Goal: Complete application form: Complete application form

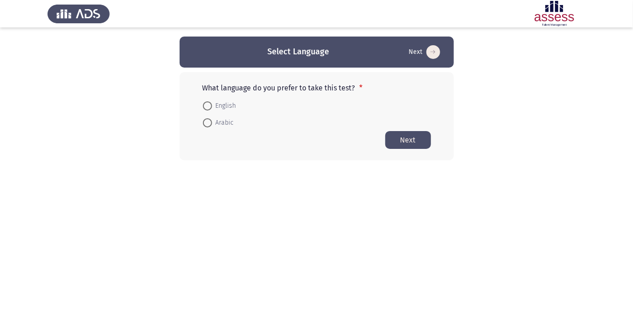
click at [223, 127] on span "Arabic" at bounding box center [223, 122] width 22 height 11
click at [212, 127] on input "Arabic" at bounding box center [207, 122] width 9 height 9
radio input "true"
click at [408, 146] on button "Next" at bounding box center [408, 140] width 46 height 18
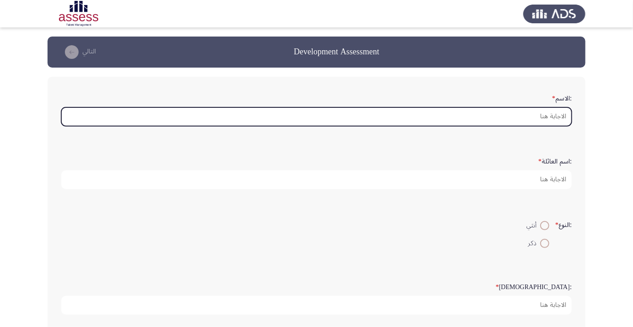
click at [549, 118] on input ":الاسم *" at bounding box center [316, 116] width 510 height 19
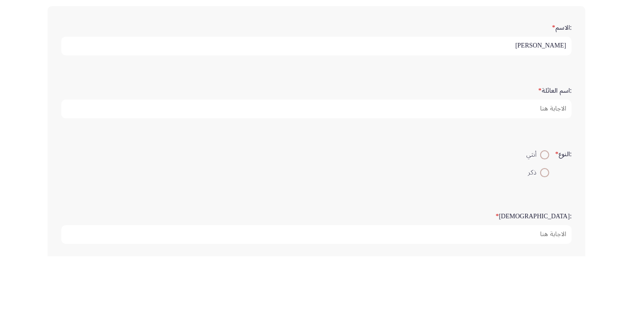
type input "[PERSON_NAME]"
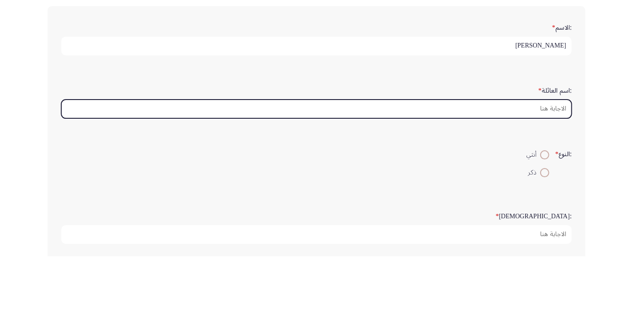
click at [532, 181] on input ":اسم العائلة *" at bounding box center [316, 179] width 510 height 19
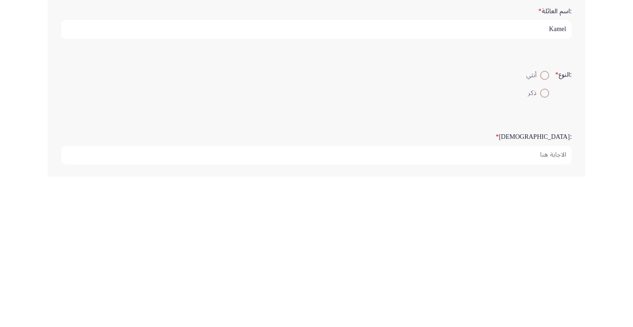
type input "Kamel"
click at [541, 244] on span at bounding box center [544, 243] width 9 height 9
click at [541, 244] on input "ذكر" at bounding box center [544, 243] width 9 height 9
radio input "true"
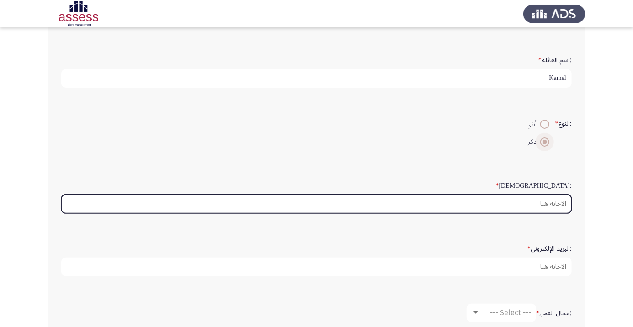
click at [540, 204] on input ":السن *" at bounding box center [316, 204] width 510 height 19
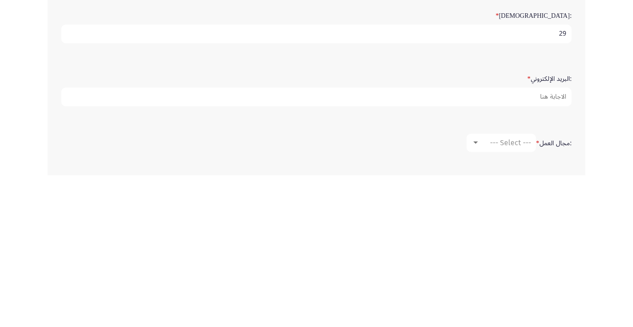
scroll to position [120, 0]
type input "29"
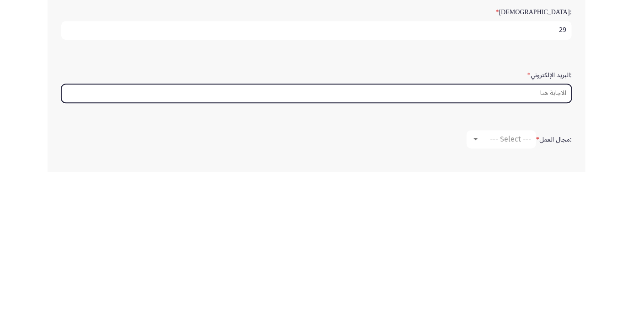
click at [551, 249] on input ":البريد الإلكتروني *" at bounding box center [316, 248] width 510 height 19
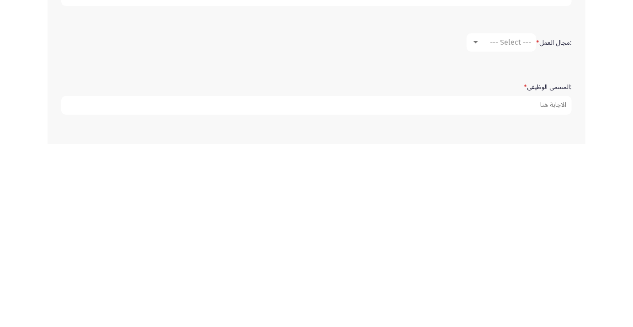
scroll to position [191, 0]
type input "[EMAIL_ADDRESS][DOMAIN_NAME]"
click at [506, 224] on span "--- Select ---" at bounding box center [510, 223] width 41 height 9
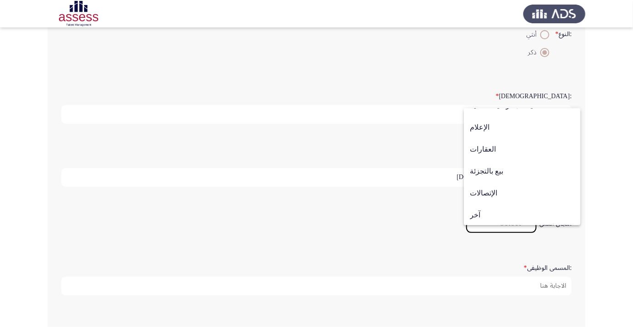
scroll to position [300, 0]
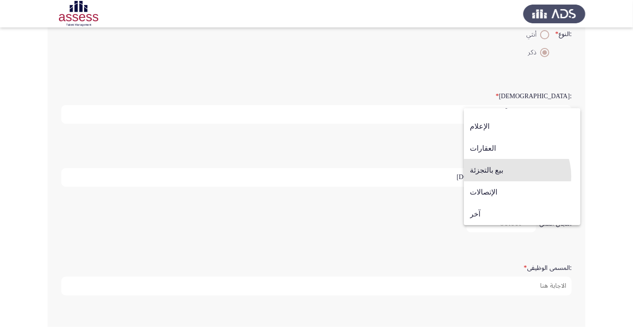
click at [501, 176] on span "بيع بالتجزئة" at bounding box center [522, 170] width 105 height 22
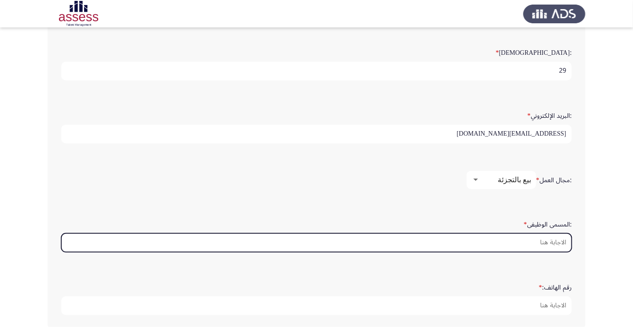
click at [549, 241] on input ":المسمى الوظيفى *" at bounding box center [316, 242] width 510 height 19
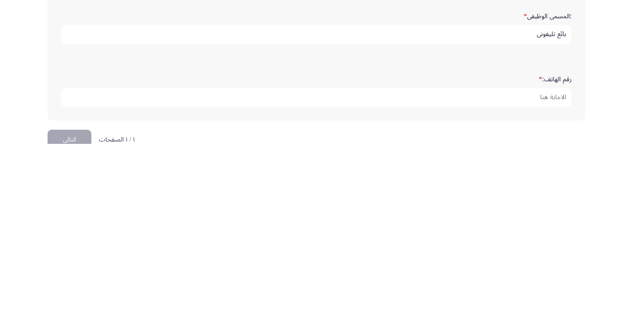
scroll to position [266, 0]
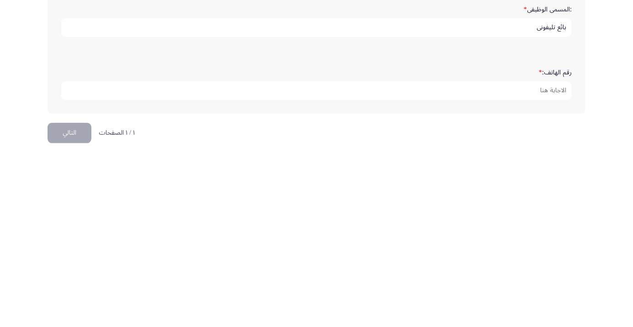
type input "بائع تليفوني"
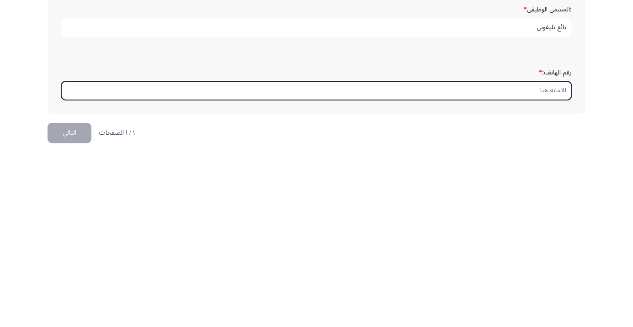
click at [550, 268] on input "رقم الهاتف: *" at bounding box center [316, 274] width 510 height 19
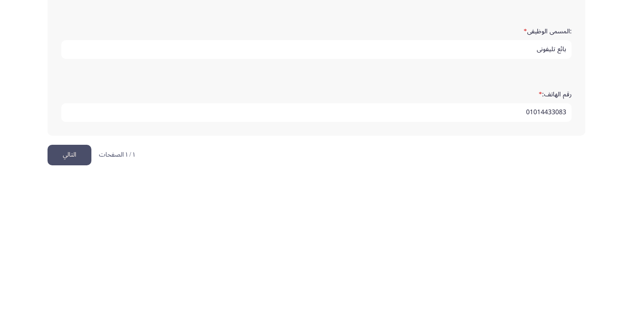
type input "01014433083"
click at [73, 314] on button "التالي" at bounding box center [70, 316] width 44 height 21
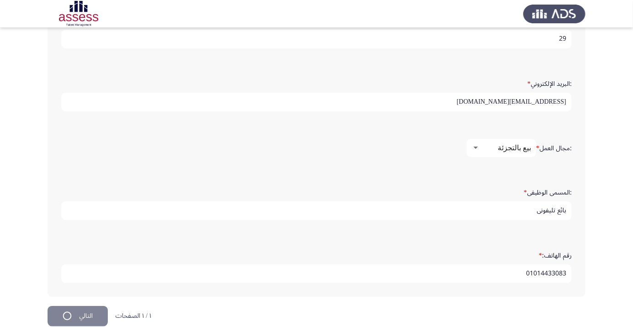
scroll to position [0, 0]
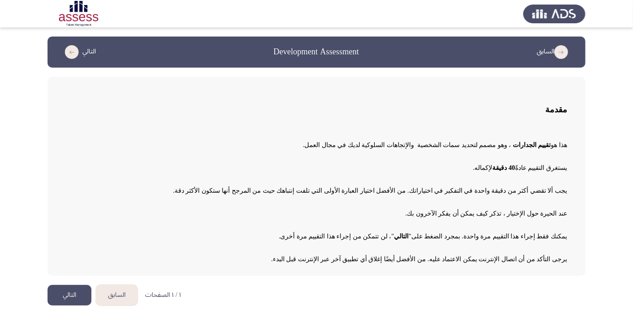
click at [70, 304] on button "التالي" at bounding box center [70, 295] width 44 height 21
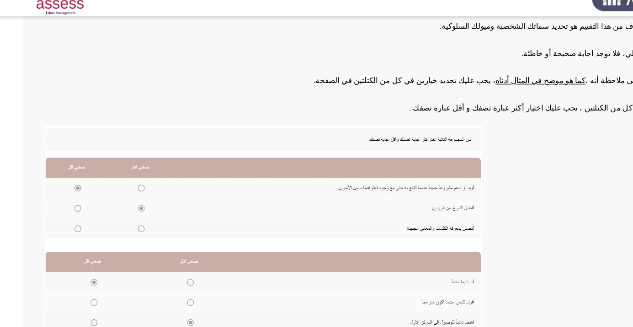
scroll to position [95, 0]
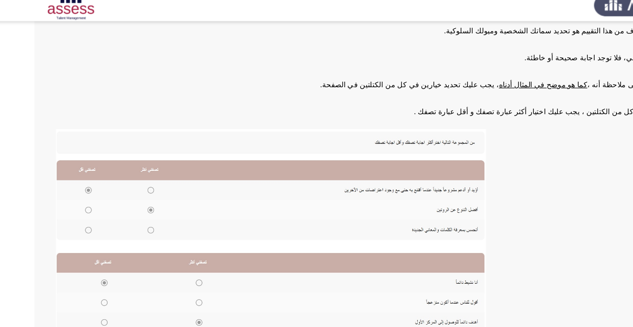
click at [146, 212] on img at bounding box center [249, 206] width 366 height 175
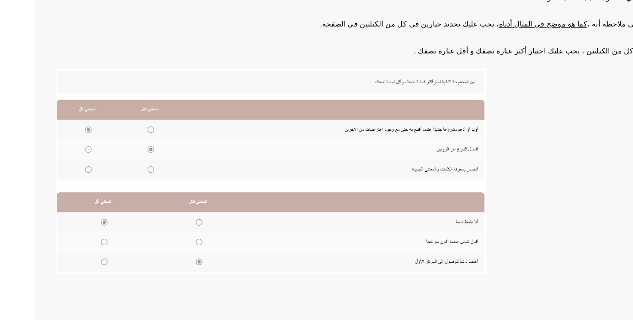
scroll to position [101, 0]
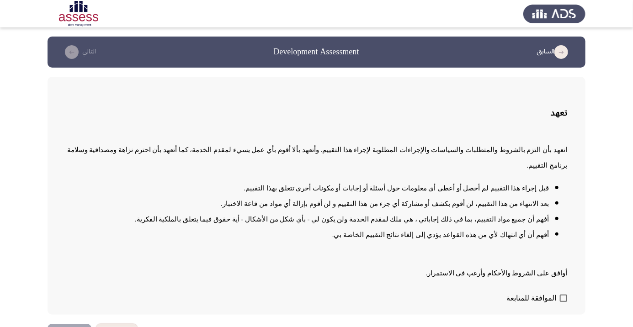
scroll to position [0, 0]
click at [564, 302] on span at bounding box center [563, 298] width 7 height 7
click at [563, 302] on input "الموافقة للمتابعة" at bounding box center [563, 302] width 0 height 0
checkbox input "true"
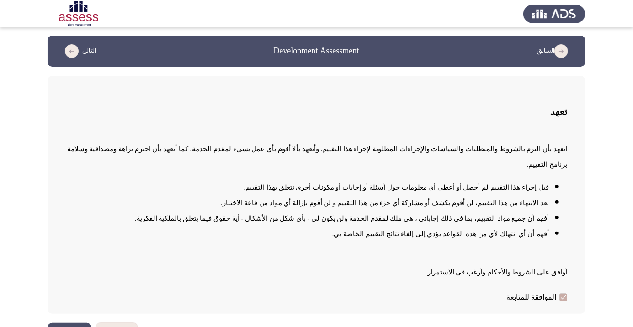
click at [73, 327] on button "التالي" at bounding box center [70, 333] width 44 height 21
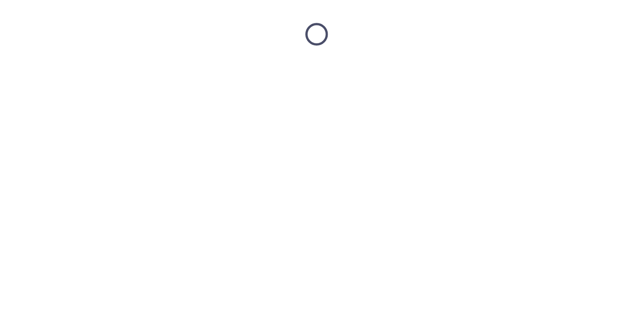
scroll to position [0, 0]
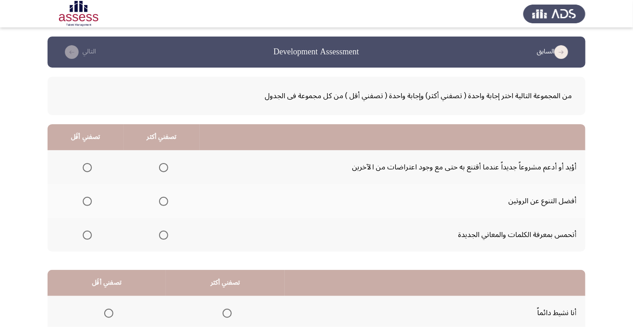
click at [87, 168] on span "Select an option" at bounding box center [87, 168] width 0 height 0
click at [87, 167] on input "Select an option" at bounding box center [87, 167] width 9 height 9
click at [167, 201] on span "Select an option" at bounding box center [163, 201] width 9 height 9
click at [167, 201] on input "Select an option" at bounding box center [163, 201] width 9 height 9
click at [164, 235] on span "Select an option" at bounding box center [164, 235] width 0 height 0
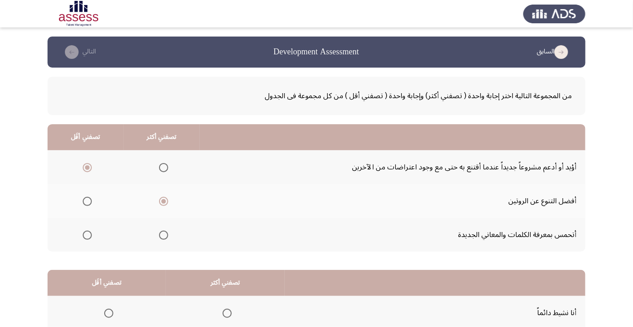
click at [163, 234] on input "Select an option" at bounding box center [163, 235] width 9 height 9
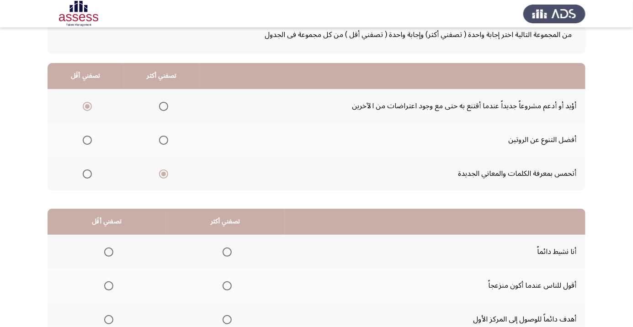
scroll to position [90, 0]
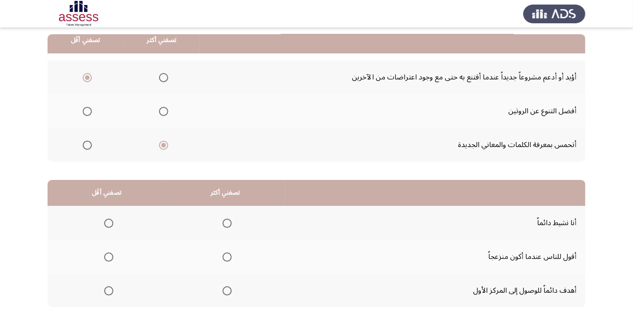
click at [227, 223] on span "Select an option" at bounding box center [227, 223] width 0 height 0
click at [226, 223] on input "Select an option" at bounding box center [227, 223] width 9 height 9
click at [111, 256] on span "Select an option" at bounding box center [108, 257] width 9 height 9
click at [111, 256] on input "Select an option" at bounding box center [108, 257] width 9 height 9
click at [235, 292] on th at bounding box center [225, 291] width 119 height 34
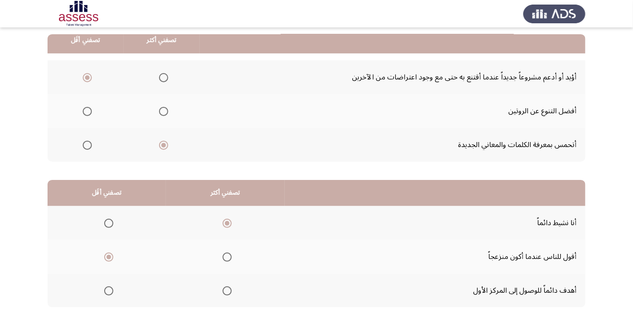
click at [227, 291] on span "Select an option" at bounding box center [227, 291] width 0 height 0
click at [226, 290] on input "Select an option" at bounding box center [227, 291] width 9 height 9
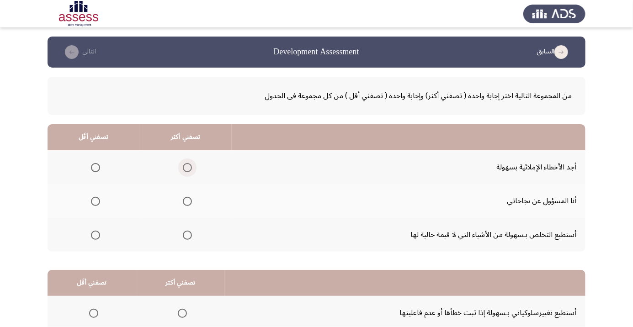
click at [186, 171] on span "Select an option" at bounding box center [187, 167] width 9 height 9
click at [186, 171] on input "Select an option" at bounding box center [187, 167] width 9 height 9
click at [186, 205] on span "Select an option" at bounding box center [187, 201] width 9 height 9
click at [186, 205] on input "Select an option" at bounding box center [187, 201] width 9 height 9
click at [93, 238] on span "Select an option" at bounding box center [95, 235] width 9 height 9
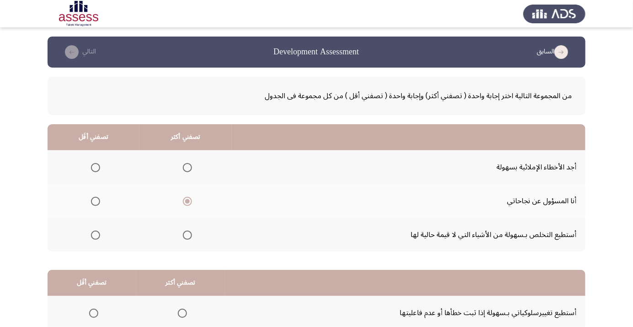
click at [93, 238] on input "Select an option" at bounding box center [95, 235] width 9 height 9
click at [94, 170] on span "Select an option" at bounding box center [95, 167] width 9 height 9
click at [94, 170] on input "Select an option" at bounding box center [95, 167] width 9 height 9
click at [187, 238] on span "Select an option" at bounding box center [187, 235] width 9 height 9
click at [187, 238] on input "Select an option" at bounding box center [187, 235] width 9 height 9
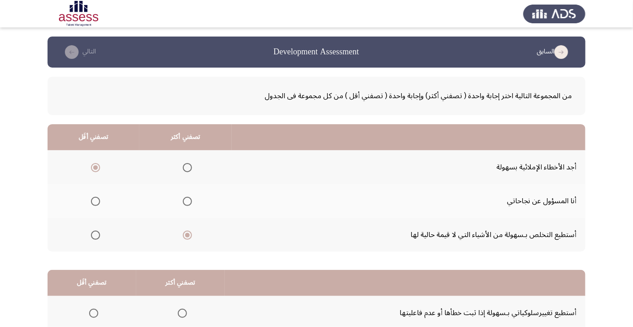
click at [187, 202] on span "Select an option" at bounding box center [187, 202] width 0 height 0
click at [186, 201] on input "Select an option" at bounding box center [187, 201] width 9 height 9
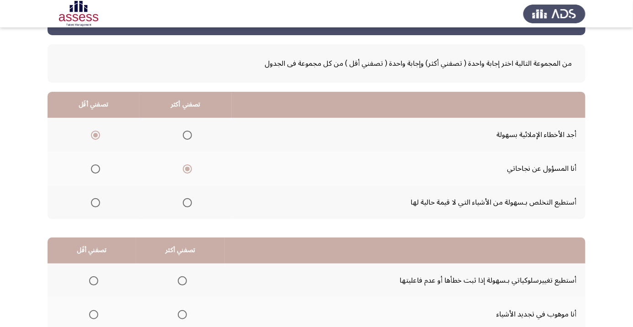
scroll to position [90, 0]
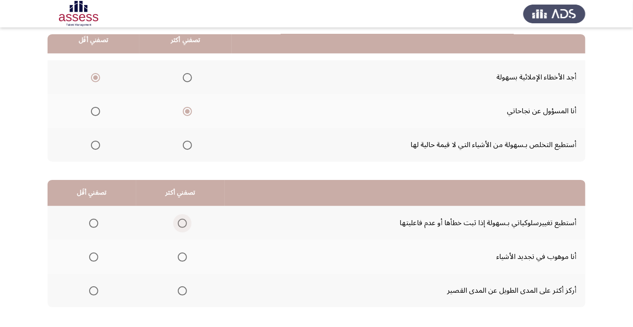
click at [180, 223] on span "Select an option" at bounding box center [182, 223] width 9 height 9
click at [180, 223] on input "Select an option" at bounding box center [182, 223] width 9 height 9
click at [180, 290] on span "Select an option" at bounding box center [182, 291] width 9 height 9
click at [180, 290] on input "Select an option" at bounding box center [182, 291] width 9 height 9
click at [183, 223] on span "Select an option" at bounding box center [182, 223] width 9 height 9
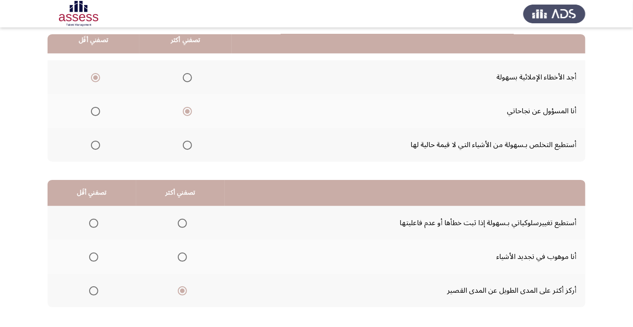
click at [183, 223] on input "Select an option" at bounding box center [182, 223] width 9 height 9
click at [182, 293] on span "Select an option" at bounding box center [182, 291] width 9 height 9
click at [182, 293] on input "Select an option" at bounding box center [182, 291] width 9 height 9
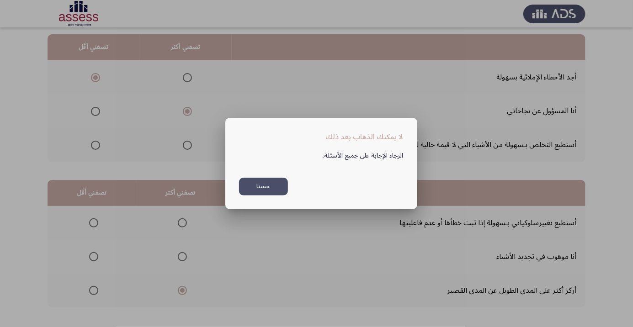
click at [270, 196] on button "حسنا" at bounding box center [263, 187] width 49 height 18
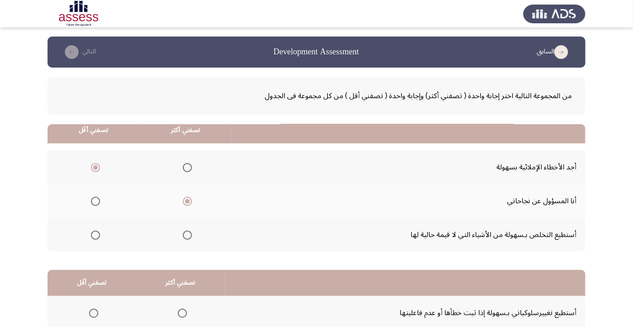
scroll to position [90, 0]
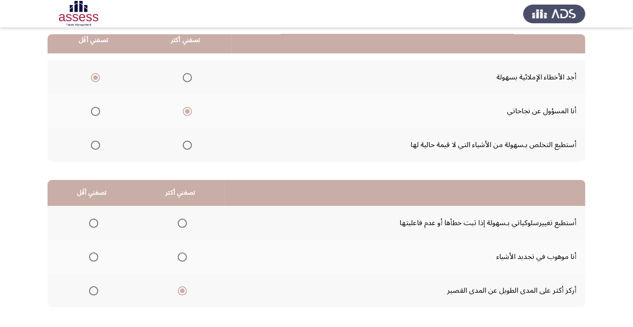
click at [178, 220] on span "Select an option" at bounding box center [182, 223] width 9 height 9
click at [178, 220] on input "Select an option" at bounding box center [182, 223] width 9 height 9
click at [94, 223] on span "Select an option" at bounding box center [94, 223] width 0 height 0
click at [93, 223] on input "Select an option" at bounding box center [93, 223] width 9 height 9
click at [183, 291] on span "Select an option" at bounding box center [182, 291] width 9 height 9
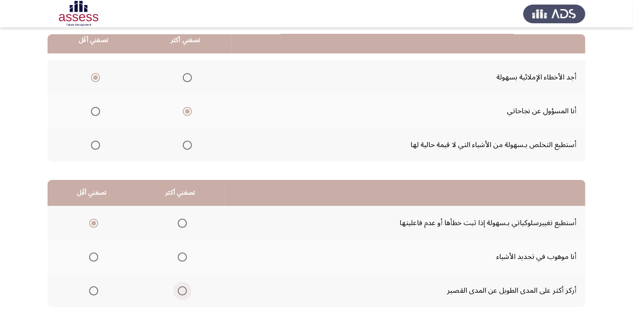
click at [183, 291] on input "Select an option" at bounding box center [182, 291] width 9 height 9
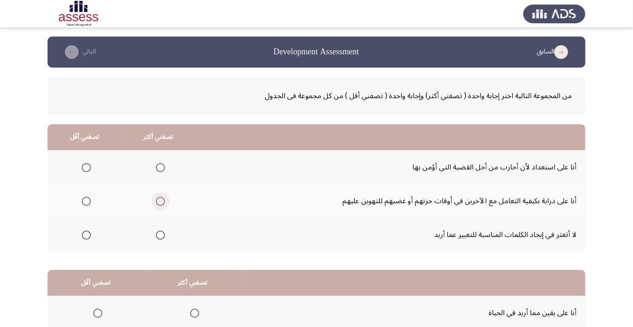
click at [159, 201] on span "Select an option" at bounding box center [160, 201] width 9 height 9
click at [159, 201] on input "Select an option" at bounding box center [160, 201] width 9 height 9
click at [86, 235] on span "Select an option" at bounding box center [86, 235] width 0 height 0
click at [86, 234] on input "Select an option" at bounding box center [86, 235] width 9 height 9
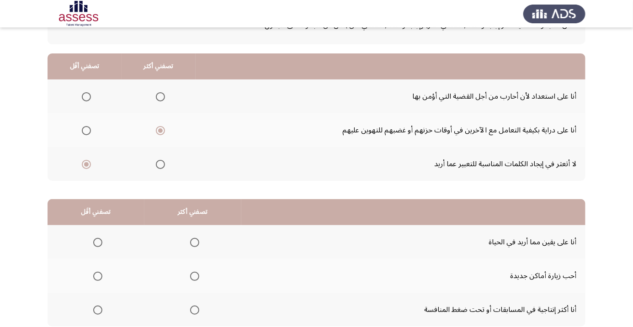
scroll to position [90, 0]
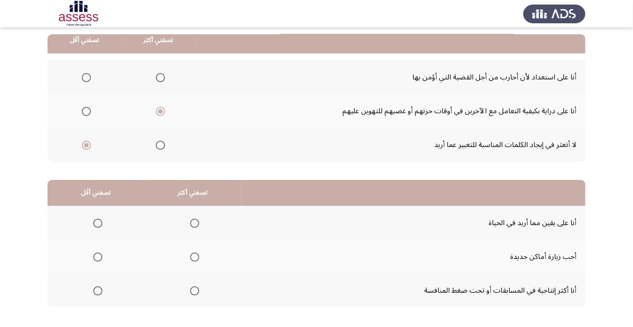
click at [192, 223] on span "Select an option" at bounding box center [194, 223] width 9 height 9
click at [192, 223] on input "Select an option" at bounding box center [194, 223] width 9 height 9
click at [192, 293] on span "Select an option" at bounding box center [194, 291] width 9 height 9
click at [192, 293] on input "Select an option" at bounding box center [194, 291] width 9 height 9
click at [94, 257] on span "Select an option" at bounding box center [97, 257] width 9 height 9
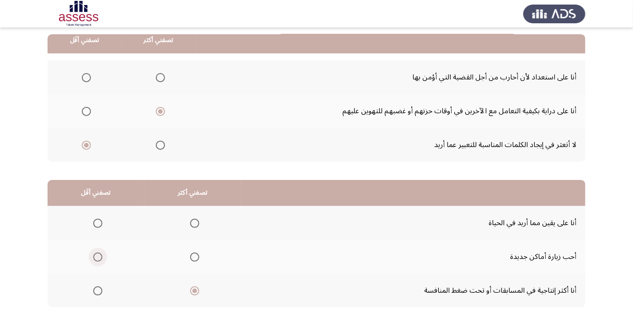
click at [94, 257] on input "Select an option" at bounding box center [97, 257] width 9 height 9
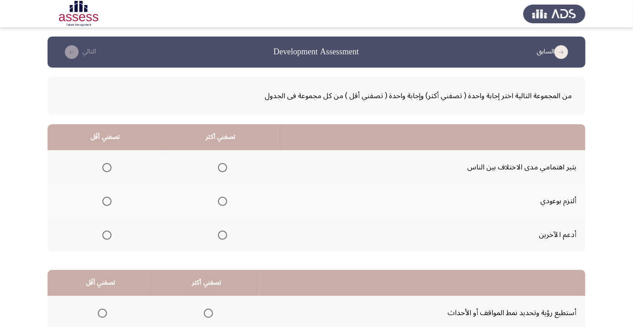
click at [106, 203] on span "Select an option" at bounding box center [106, 201] width 9 height 9
click at [106, 203] on input "Select an option" at bounding box center [106, 201] width 9 height 9
click at [221, 238] on span "Select an option" at bounding box center [222, 235] width 9 height 9
click at [221, 238] on input "Select an option" at bounding box center [222, 235] width 9 height 9
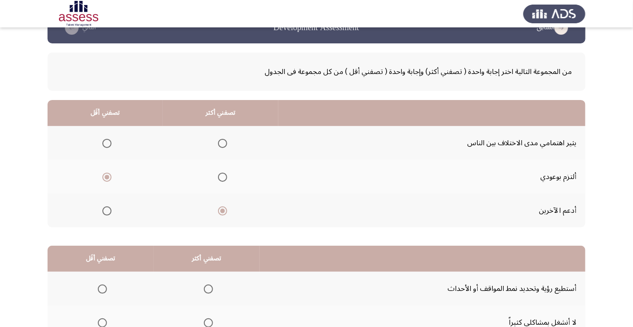
scroll to position [90, 0]
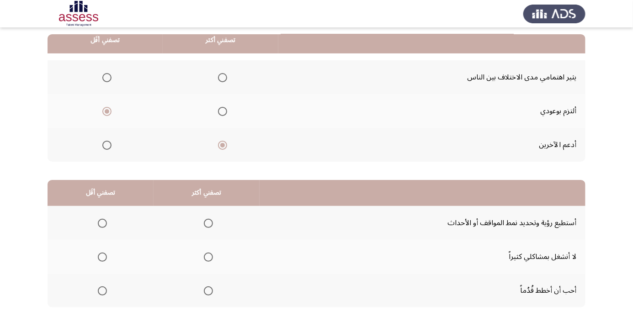
click at [208, 289] on span "Select an option" at bounding box center [208, 291] width 9 height 9
click at [208, 289] on input "Select an option" at bounding box center [208, 291] width 9 height 9
click at [105, 223] on span "Select an option" at bounding box center [102, 223] width 9 height 9
click at [105, 223] on input "Select an option" at bounding box center [102, 223] width 9 height 9
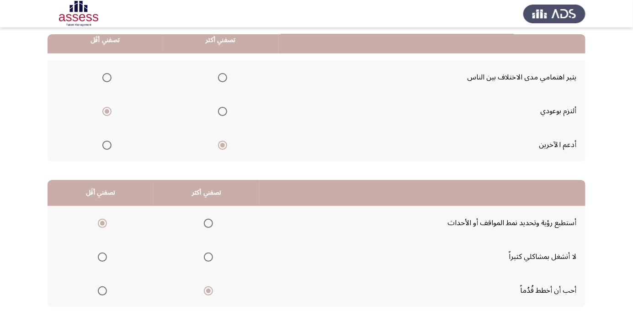
scroll to position [0, 0]
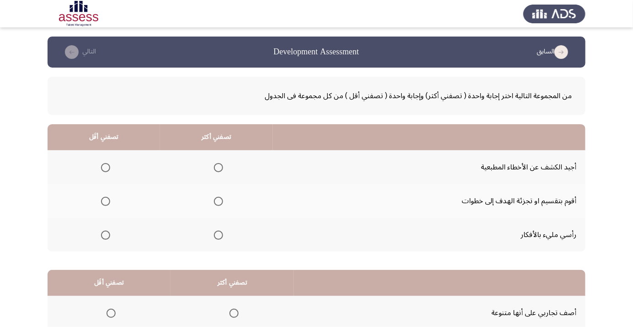
click at [218, 235] on span "Select an option" at bounding box center [218, 235] width 0 height 0
click at [217, 234] on input "Select an option" at bounding box center [218, 235] width 9 height 9
click at [108, 169] on span "Select an option" at bounding box center [105, 167] width 9 height 9
click at [108, 169] on input "Select an option" at bounding box center [105, 167] width 9 height 9
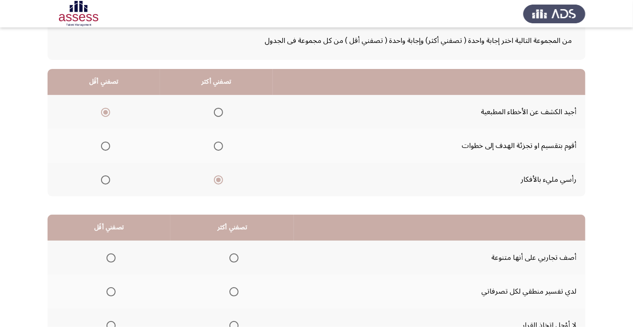
scroll to position [59, 0]
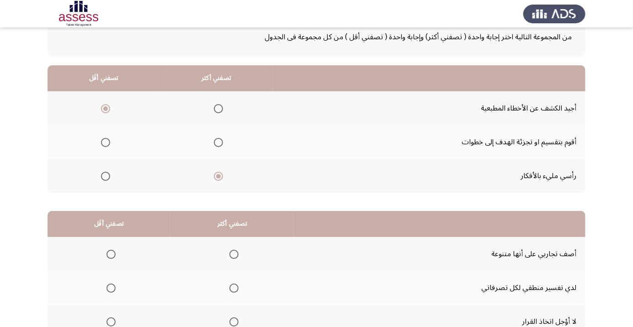
click at [105, 142] on span "Select an option" at bounding box center [105, 142] width 9 height 9
click at [105, 142] on input "Select an option" at bounding box center [105, 142] width 9 height 9
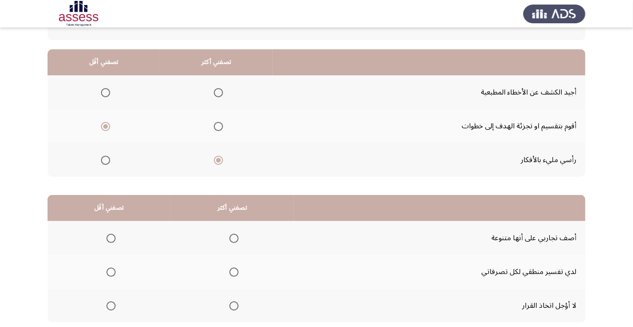
scroll to position [90, 0]
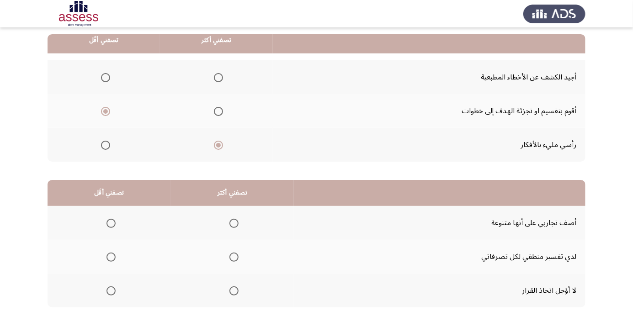
click at [230, 223] on span "Select an option" at bounding box center [233, 223] width 9 height 9
click at [230, 223] on input "Select an option" at bounding box center [233, 223] width 9 height 9
click at [111, 293] on span "Select an option" at bounding box center [110, 291] width 9 height 9
click at [111, 293] on input "Select an option" at bounding box center [110, 291] width 9 height 9
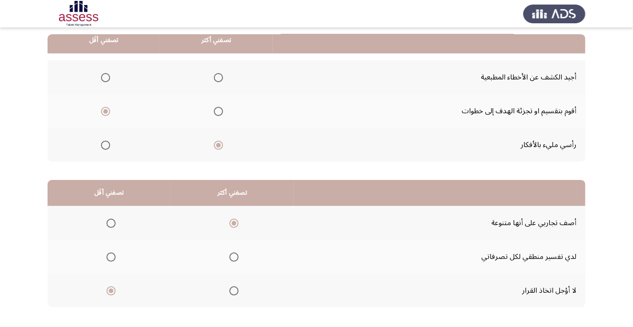
scroll to position [0, 0]
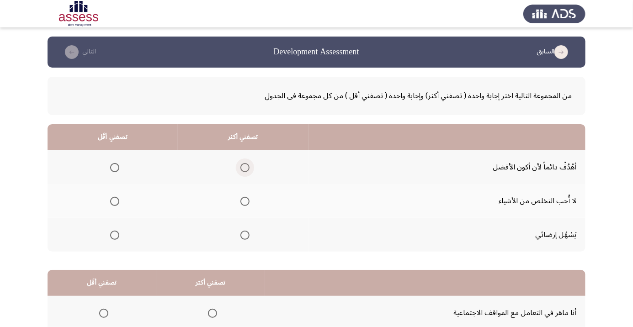
click at [245, 168] on span "Select an option" at bounding box center [245, 168] width 0 height 0
click at [244, 167] on input "Select an option" at bounding box center [244, 167] width 9 height 9
click at [110, 235] on span "Select an option" at bounding box center [114, 235] width 9 height 9
click at [110, 235] on input "Select an option" at bounding box center [114, 235] width 9 height 9
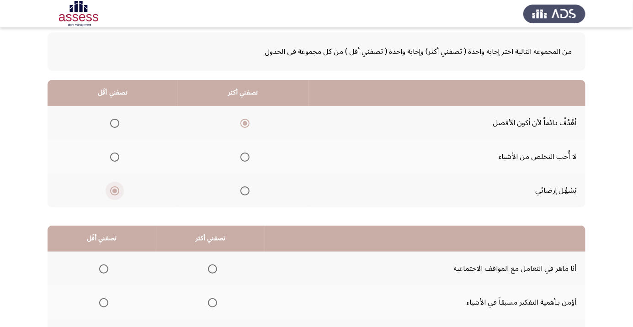
scroll to position [90, 0]
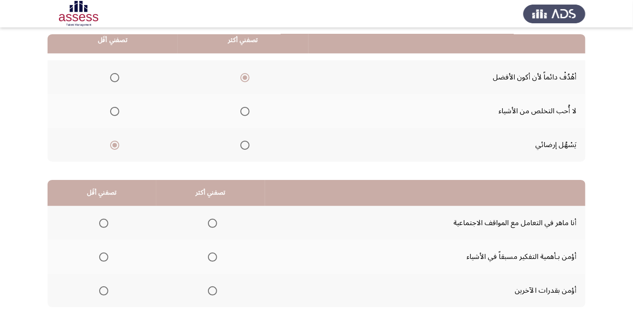
click at [209, 226] on span "Select an option" at bounding box center [212, 223] width 9 height 9
click at [209, 226] on input "Select an option" at bounding box center [212, 223] width 9 height 9
click at [104, 291] on span "Select an option" at bounding box center [104, 291] width 0 height 0
click at [103, 290] on input "Select an option" at bounding box center [103, 291] width 9 height 9
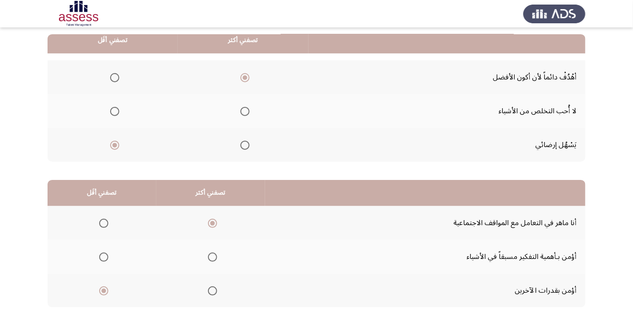
scroll to position [0, 0]
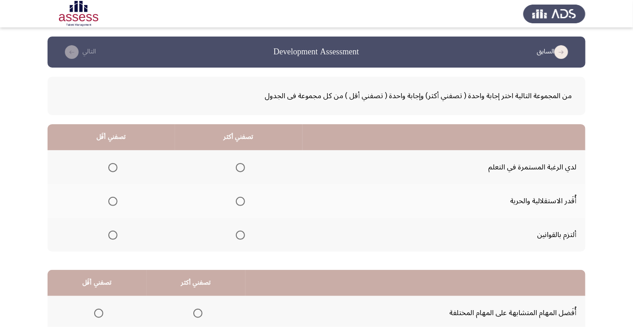
click at [242, 164] on span "Select an option" at bounding box center [240, 167] width 9 height 9
click at [242, 164] on input "Select an option" at bounding box center [240, 167] width 9 height 9
click at [108, 238] on span "Select an option" at bounding box center [112, 235] width 9 height 9
click at [108, 238] on input "Select an option" at bounding box center [112, 235] width 9 height 9
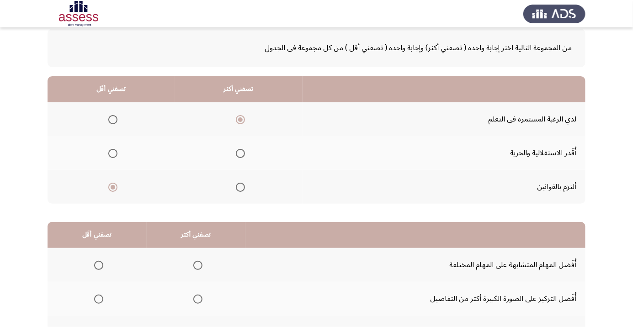
scroll to position [90, 0]
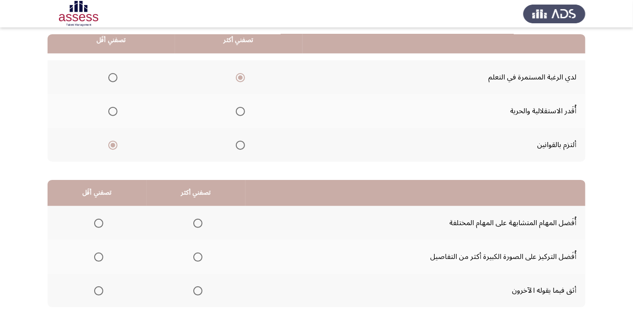
click at [198, 291] on span "Select an option" at bounding box center [198, 291] width 0 height 0
click at [197, 290] on input "Select an option" at bounding box center [197, 291] width 9 height 9
click at [98, 256] on span "Select an option" at bounding box center [98, 257] width 9 height 9
click at [98, 256] on input "Select an option" at bounding box center [98, 257] width 9 height 9
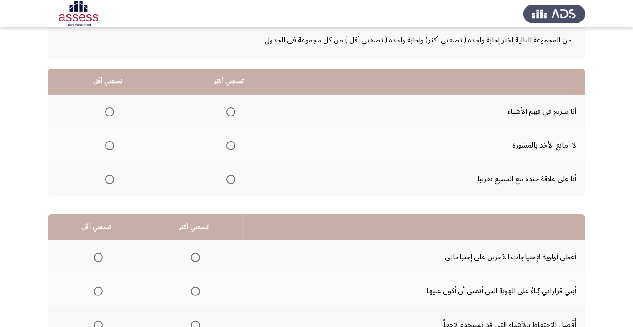
scroll to position [57, 0]
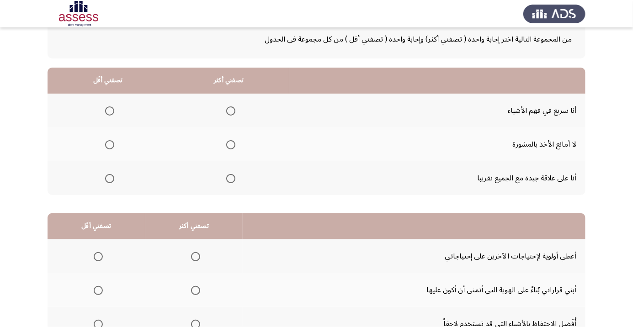
click at [228, 158] on th at bounding box center [228, 144] width 121 height 34
click at [231, 145] on span "Select an option" at bounding box center [231, 145] width 0 height 0
click at [228, 144] on input "Select an option" at bounding box center [230, 144] width 9 height 9
click at [106, 180] on span "Select an option" at bounding box center [109, 178] width 9 height 9
click at [106, 180] on input "Select an option" at bounding box center [109, 178] width 9 height 9
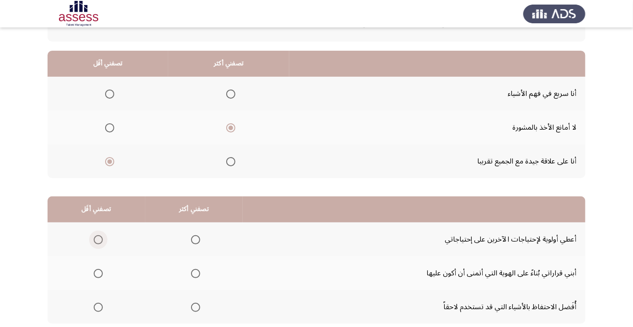
scroll to position [90, 0]
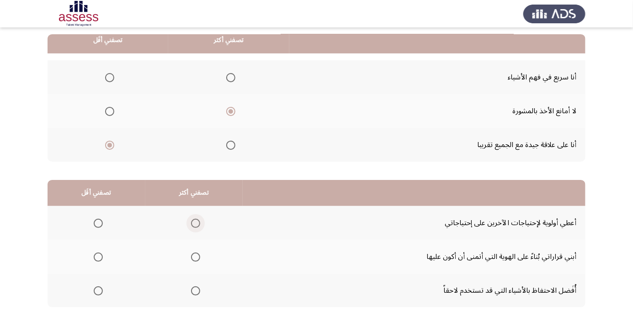
click at [196, 223] on span "Select an option" at bounding box center [196, 223] width 0 height 0
click at [195, 223] on input "Select an option" at bounding box center [195, 223] width 9 height 9
click at [96, 293] on span "Select an option" at bounding box center [98, 291] width 9 height 9
click at [96, 293] on input "Select an option" at bounding box center [98, 291] width 9 height 9
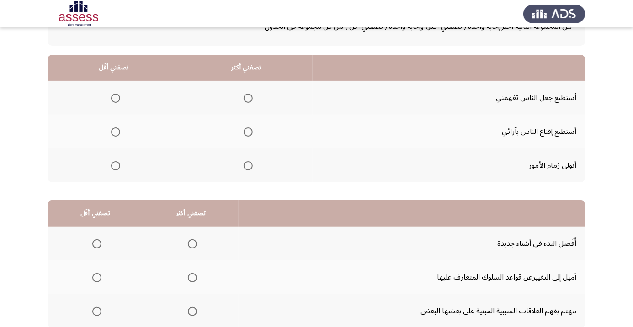
scroll to position [73, 0]
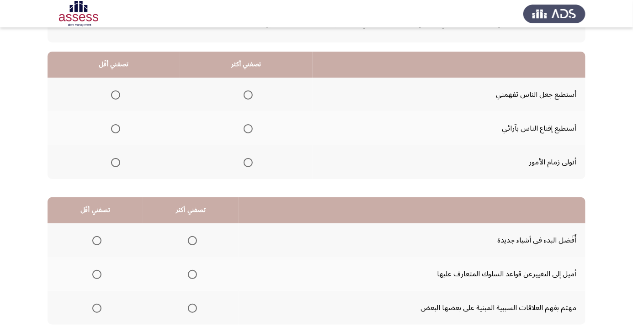
click at [112, 161] on span "Select an option" at bounding box center [115, 162] width 9 height 9
click at [112, 161] on input "Select an option" at bounding box center [115, 162] width 9 height 9
click at [249, 129] on span "Select an option" at bounding box center [248, 128] width 9 height 9
click at [249, 129] on input "Select an option" at bounding box center [248, 128] width 9 height 9
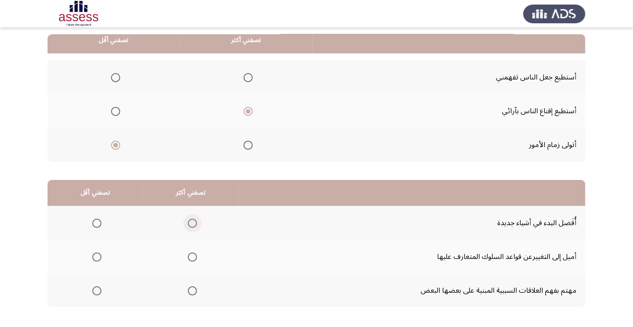
click at [192, 223] on span "Select an option" at bounding box center [192, 223] width 0 height 0
click at [191, 223] on input "Select an option" at bounding box center [192, 223] width 9 height 9
click at [97, 291] on span "Select an option" at bounding box center [97, 291] width 0 height 0
click at [96, 290] on input "Select an option" at bounding box center [96, 291] width 9 height 9
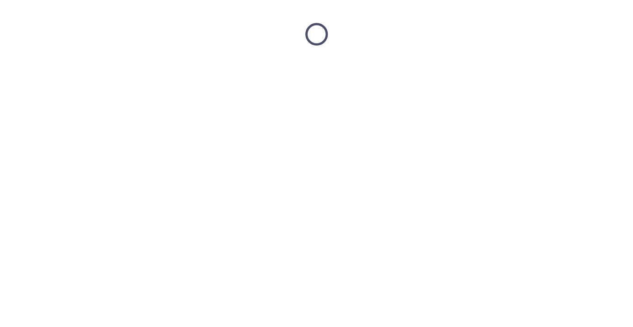
scroll to position [0, 0]
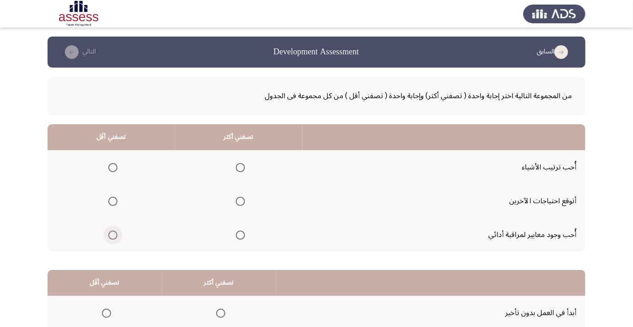
click at [110, 233] on span "Select an option" at bounding box center [112, 235] width 9 height 9
click at [110, 233] on input "Select an option" at bounding box center [112, 235] width 9 height 9
click at [241, 191] on th at bounding box center [238, 201] width 127 height 34
click at [236, 197] on span "Select an option" at bounding box center [240, 201] width 9 height 9
click at [236, 197] on input "Select an option" at bounding box center [240, 201] width 9 height 9
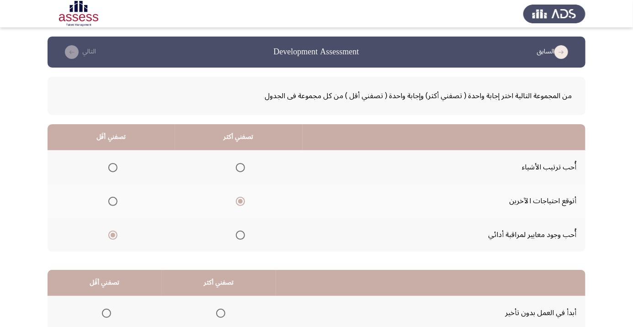
scroll to position [90, 0]
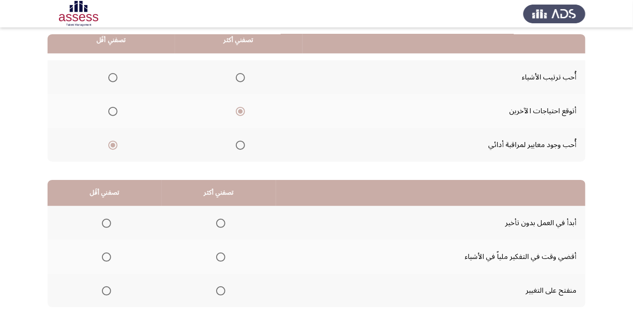
click at [221, 210] on th at bounding box center [219, 223] width 114 height 34
click at [223, 221] on span "Select an option" at bounding box center [220, 223] width 9 height 9
click at [223, 221] on input "Select an option" at bounding box center [220, 223] width 9 height 9
click at [106, 257] on span "Select an option" at bounding box center [106, 257] width 0 height 0
click at [106, 256] on input "Select an option" at bounding box center [106, 257] width 9 height 9
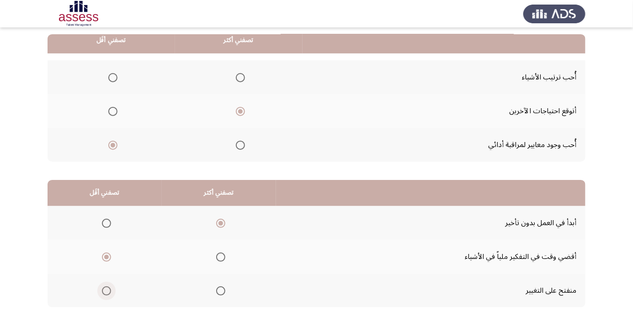
click at [106, 291] on span "Select an option" at bounding box center [106, 291] width 0 height 0
click at [106, 290] on input "Select an option" at bounding box center [106, 291] width 9 height 9
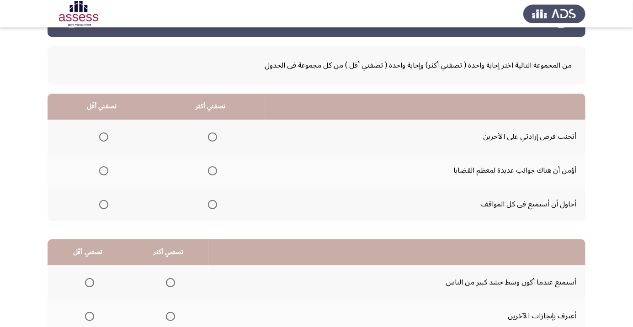
scroll to position [31, 0]
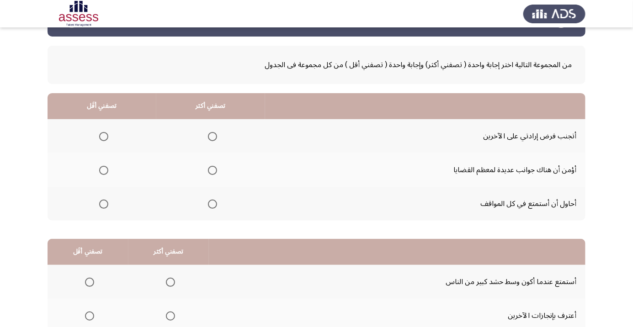
click at [102, 203] on span "Select an option" at bounding box center [103, 204] width 9 height 9
click at [102, 203] on input "Select an option" at bounding box center [103, 204] width 9 height 9
click at [212, 133] on span "Select an option" at bounding box center [212, 136] width 9 height 9
click at [212, 133] on input "Select an option" at bounding box center [212, 136] width 9 height 9
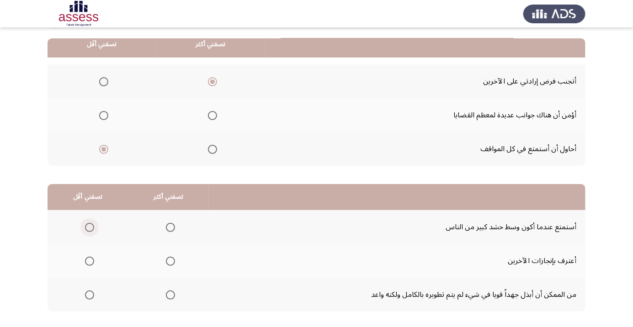
scroll to position [90, 0]
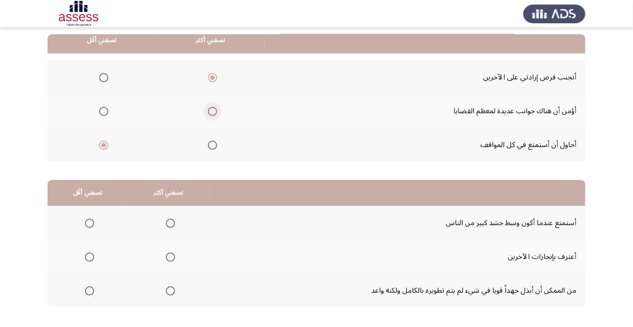
click at [210, 111] on span "Select an option" at bounding box center [212, 111] width 9 height 9
click at [210, 111] on input "Select an option" at bounding box center [212, 111] width 9 height 9
click at [170, 223] on span "Select an option" at bounding box center [170, 223] width 0 height 0
click at [169, 223] on input "Select an option" at bounding box center [170, 223] width 9 height 9
click at [90, 257] on span "Select an option" at bounding box center [90, 257] width 0 height 0
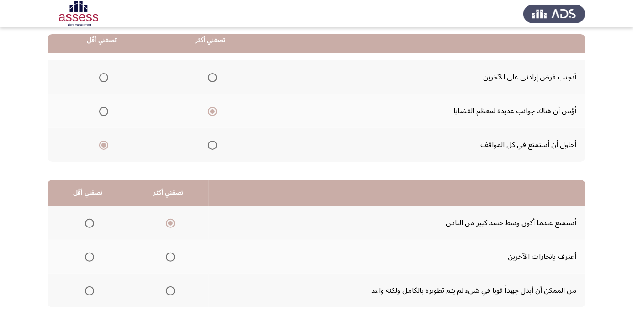
click at [89, 256] on input "Select an option" at bounding box center [89, 257] width 9 height 9
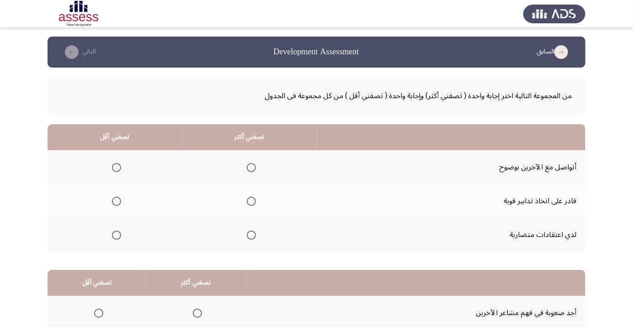
click at [251, 168] on span "Select an option" at bounding box center [251, 168] width 0 height 0
click at [250, 167] on input "Select an option" at bounding box center [251, 167] width 9 height 9
click at [115, 237] on span "Select an option" at bounding box center [116, 235] width 9 height 9
click at [115, 237] on input "Select an option" at bounding box center [116, 235] width 9 height 9
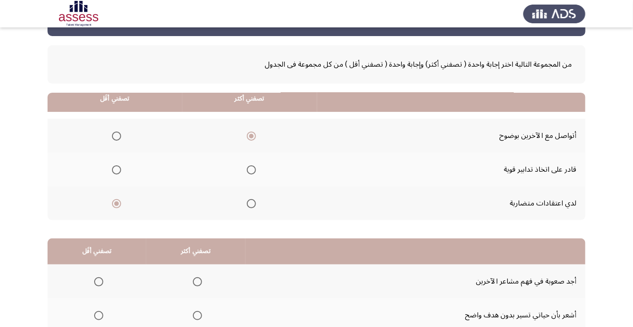
scroll to position [90, 0]
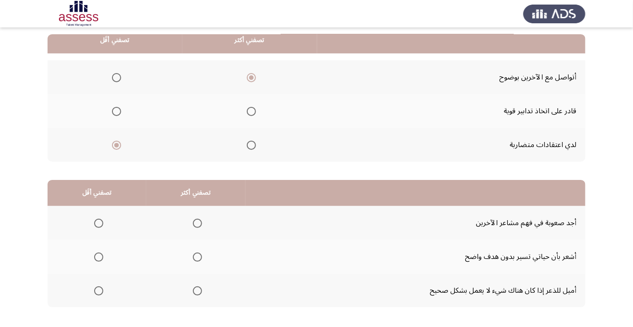
click at [98, 293] on span "Select an option" at bounding box center [98, 291] width 9 height 9
click at [98, 293] on input "Select an option" at bounding box center [98, 291] width 9 height 9
click at [98, 223] on span "Select an option" at bounding box center [98, 223] width 9 height 9
click at [98, 223] on input "Select an option" at bounding box center [98, 223] width 9 height 9
click at [197, 291] on span "Select an option" at bounding box center [197, 291] width 0 height 0
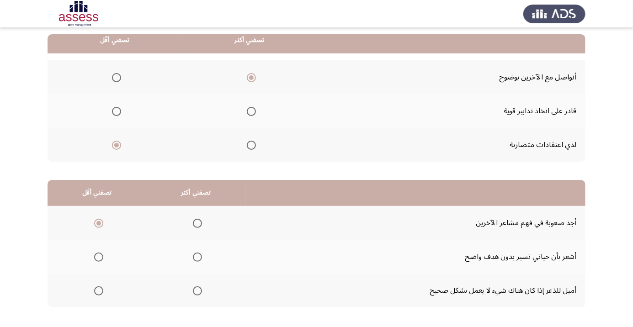
click at [195, 290] on input "Select an option" at bounding box center [197, 291] width 9 height 9
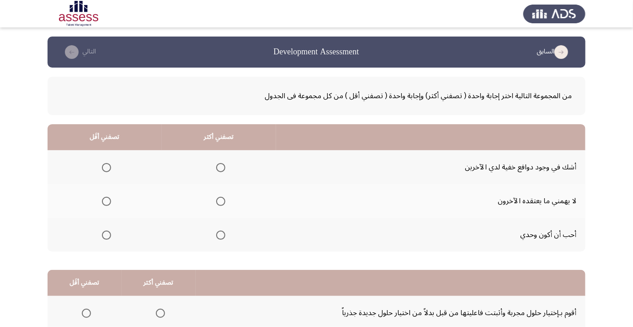
click at [106, 202] on span "Select an option" at bounding box center [106, 202] width 0 height 0
click at [106, 201] on input "Select an option" at bounding box center [106, 201] width 9 height 9
click at [222, 170] on span "Select an option" at bounding box center [220, 167] width 9 height 9
click at [222, 170] on input "Select an option" at bounding box center [220, 167] width 9 height 9
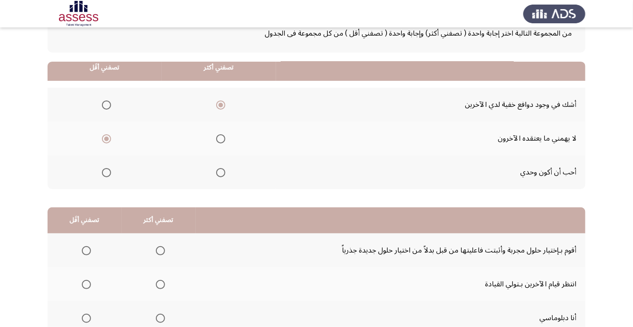
scroll to position [90, 0]
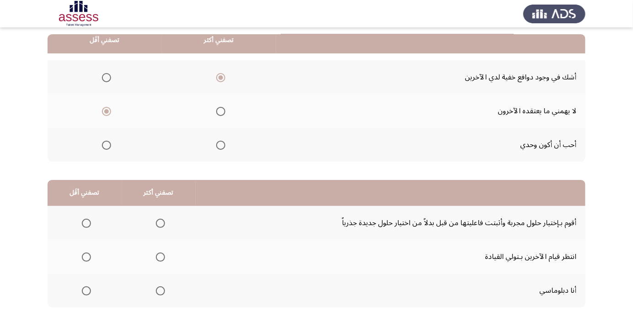
click at [158, 290] on span "Select an option" at bounding box center [160, 291] width 9 height 9
click at [158, 290] on input "Select an option" at bounding box center [160, 291] width 9 height 9
click at [86, 223] on span "Select an option" at bounding box center [86, 223] width 0 height 0
click at [85, 223] on input "Select an option" at bounding box center [86, 223] width 9 height 9
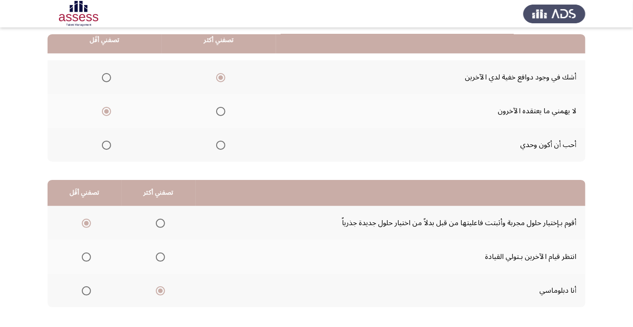
scroll to position [0, 0]
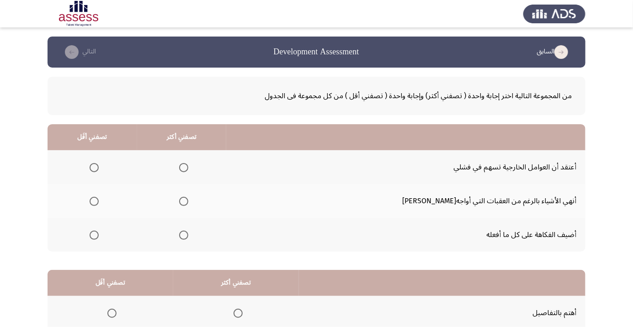
click at [184, 202] on span "Select an option" at bounding box center [184, 202] width 0 height 0
click at [188, 201] on input "Select an option" at bounding box center [183, 201] width 9 height 9
click at [98, 237] on span "Select an option" at bounding box center [94, 235] width 9 height 9
click at [98, 237] on input "Select an option" at bounding box center [94, 235] width 9 height 9
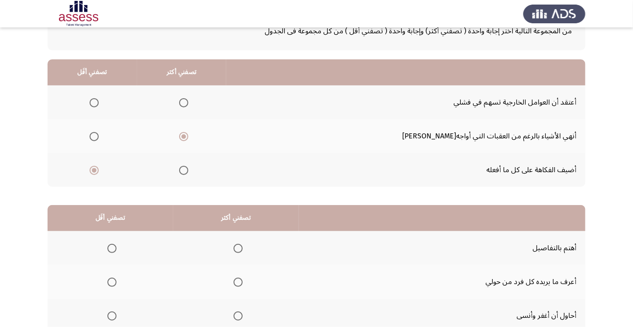
scroll to position [90, 0]
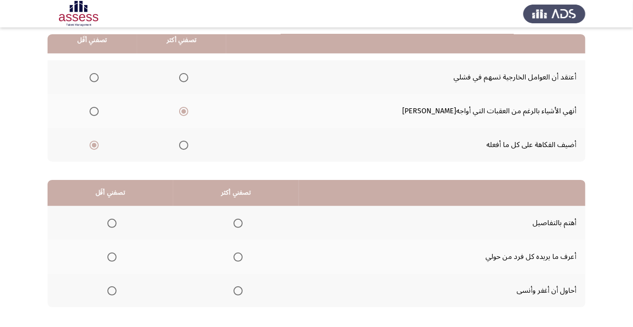
click at [238, 223] on span "Select an option" at bounding box center [238, 223] width 0 height 0
click at [238, 223] on input "Select an option" at bounding box center [237, 223] width 9 height 9
click at [108, 261] on span "Select an option" at bounding box center [111, 257] width 9 height 9
click at [108, 261] on input "Select an option" at bounding box center [111, 257] width 9 height 9
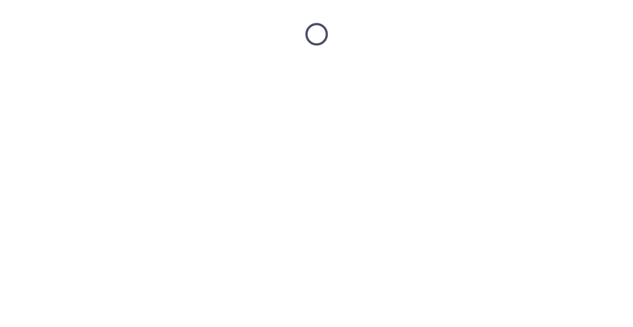
scroll to position [0, 0]
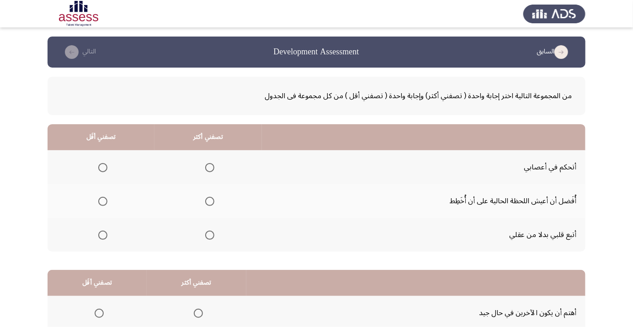
click at [205, 168] on span "Select an option" at bounding box center [209, 167] width 9 height 9
click at [205, 168] on input "Select an option" at bounding box center [209, 167] width 9 height 9
click at [98, 211] on th at bounding box center [101, 201] width 107 height 34
click at [95, 202] on label "Select an option" at bounding box center [101, 201] width 13 height 9
click at [98, 202] on input "Select an option" at bounding box center [102, 201] width 9 height 9
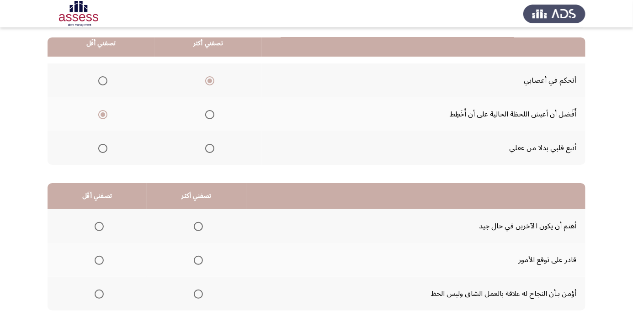
scroll to position [90, 0]
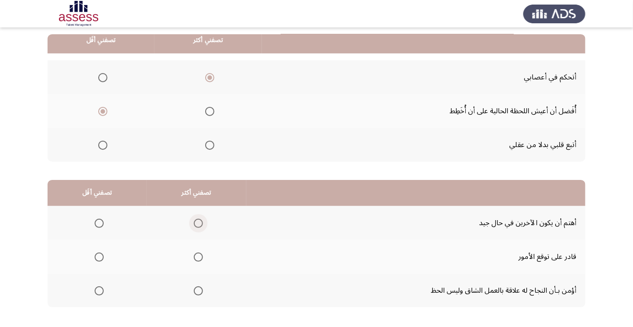
click at [198, 223] on span "Select an option" at bounding box center [198, 223] width 0 height 0
click at [196, 223] on input "Select an option" at bounding box center [198, 223] width 9 height 9
click at [99, 291] on span "Select an option" at bounding box center [99, 291] width 0 height 0
click at [98, 290] on input "Select an option" at bounding box center [99, 291] width 9 height 9
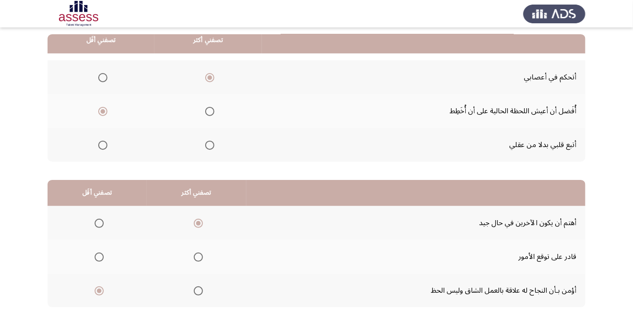
scroll to position [0, 0]
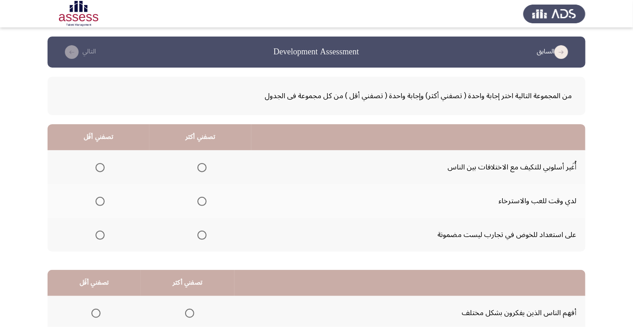
click at [201, 167] on span "Select an option" at bounding box center [201, 167] width 9 height 9
click at [201, 167] on input "Select an option" at bounding box center [201, 167] width 9 height 9
click at [103, 245] on th at bounding box center [99, 235] width 102 height 34
click at [100, 238] on span "Select an option" at bounding box center [100, 235] width 9 height 9
click at [100, 238] on input "Select an option" at bounding box center [100, 235] width 9 height 9
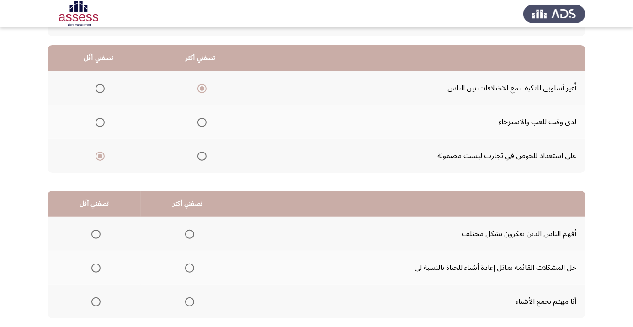
scroll to position [90, 0]
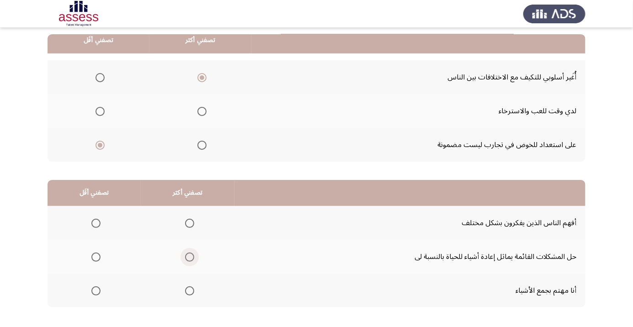
click at [186, 253] on span "Select an option" at bounding box center [189, 257] width 9 height 9
click at [186, 253] on input "Select an option" at bounding box center [189, 257] width 9 height 9
click at [95, 290] on span "Select an option" at bounding box center [95, 291] width 9 height 9
click at [95, 290] on input "Select an option" at bounding box center [95, 291] width 9 height 9
click at [56, 327] on html "السابق Development Assessment التالي من المجموعة التالية اختر إجابة واحدة ( تصف…" at bounding box center [316, 141] width 633 height 462
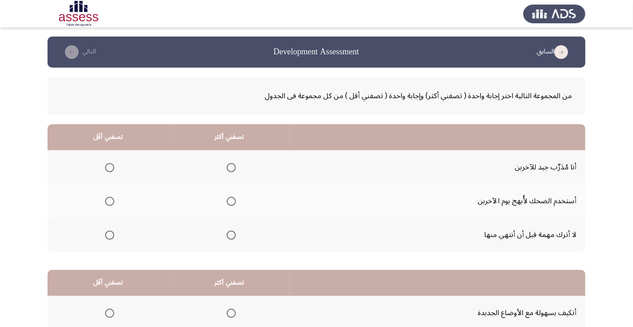
click at [216, 169] on th at bounding box center [229, 167] width 121 height 34
click at [225, 156] on th at bounding box center [229, 167] width 121 height 34
click at [228, 166] on span "Select an option" at bounding box center [231, 167] width 9 height 9
click at [228, 166] on input "Select an option" at bounding box center [231, 167] width 9 height 9
click at [106, 238] on span "Select an option" at bounding box center [109, 235] width 9 height 9
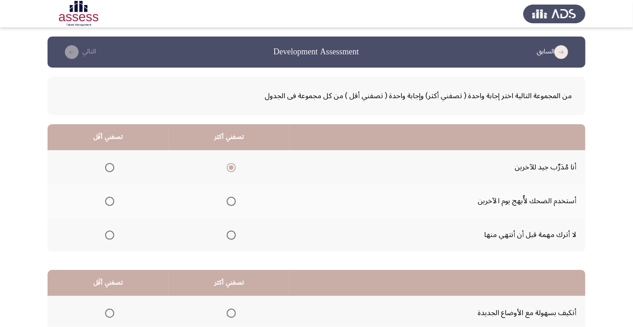
click at [106, 238] on input "Select an option" at bounding box center [109, 235] width 9 height 9
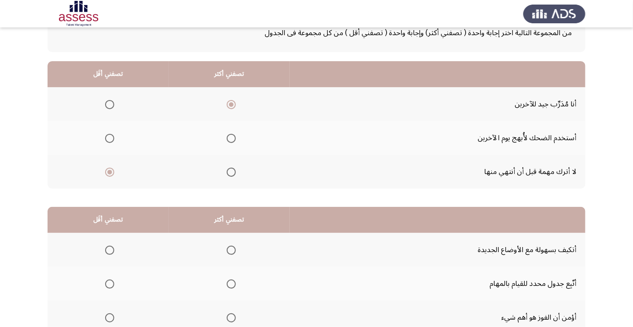
scroll to position [90, 0]
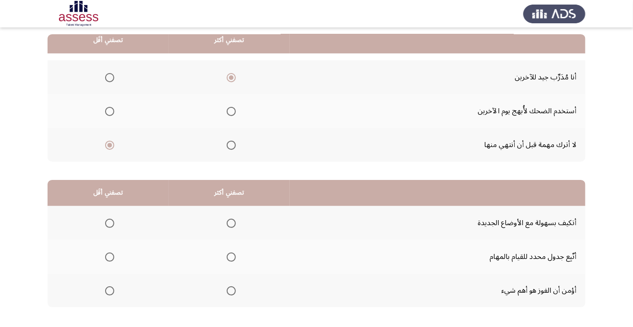
click at [234, 223] on span "Select an option" at bounding box center [231, 223] width 9 height 9
click at [234, 223] on input "Select an option" at bounding box center [231, 223] width 9 height 9
click at [4, 327] on html "السابق Development Assessment التالي من المجموعة التالية اختر إجابة واحدة ( تصف…" at bounding box center [316, 141] width 633 height 462
click at [101, 292] on label "Select an option" at bounding box center [107, 291] width 13 height 9
click at [105, 292] on input "Select an option" at bounding box center [109, 291] width 9 height 9
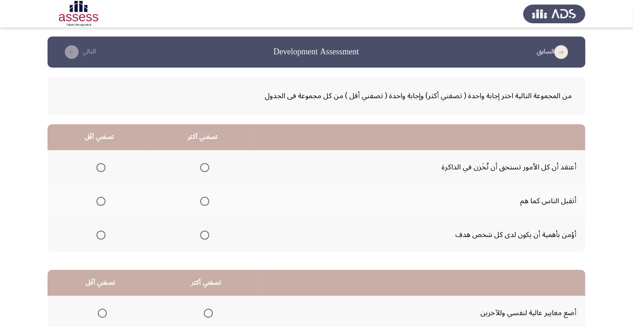
click at [205, 202] on span "Select an option" at bounding box center [205, 202] width 0 height 0
click at [205, 201] on input "Select an option" at bounding box center [204, 201] width 9 height 9
click at [206, 237] on span "Select an option" at bounding box center [204, 235] width 9 height 9
click at [206, 237] on input "Select an option" at bounding box center [204, 235] width 9 height 9
click at [99, 238] on span "Select an option" at bounding box center [100, 235] width 9 height 9
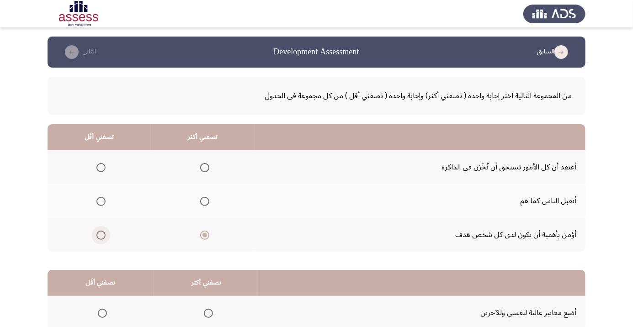
click at [99, 238] on input "Select an option" at bounding box center [100, 235] width 9 height 9
click at [99, 203] on span "Select an option" at bounding box center [100, 201] width 9 height 9
click at [99, 203] on input "Select an option" at bounding box center [100, 201] width 9 height 9
click at [202, 237] on span "Select an option" at bounding box center [204, 235] width 9 height 9
click at [202, 237] on input "Select an option" at bounding box center [204, 235] width 9 height 9
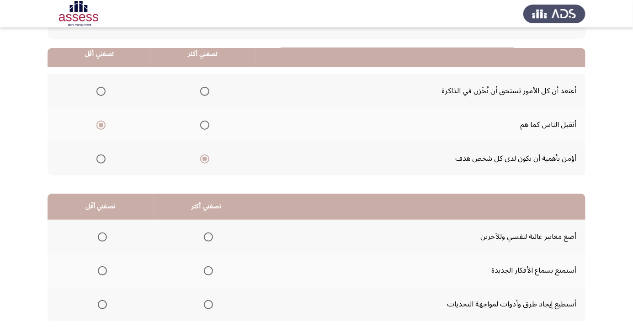
scroll to position [90, 0]
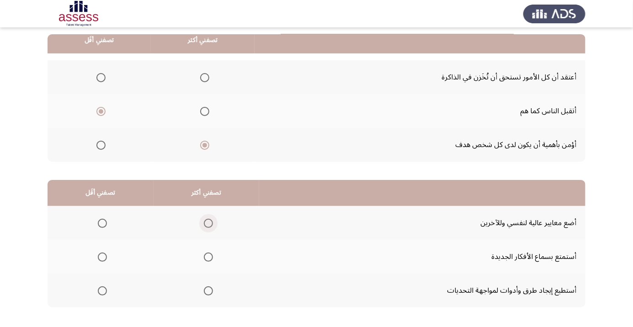
click at [204, 220] on span "Select an option" at bounding box center [208, 223] width 9 height 9
click at [204, 220] on input "Select an option" at bounding box center [208, 223] width 9 height 9
click at [101, 287] on span "Select an option" at bounding box center [102, 291] width 9 height 9
click at [101, 287] on input "Select an option" at bounding box center [102, 291] width 9 height 9
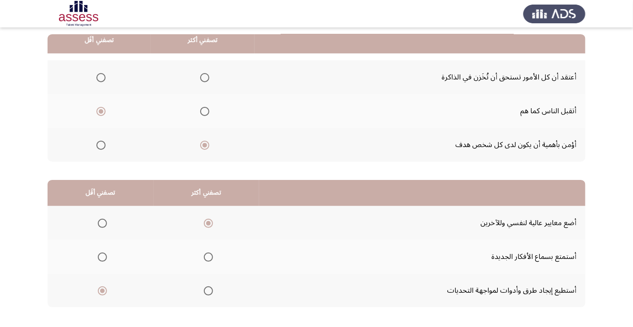
scroll to position [0, 0]
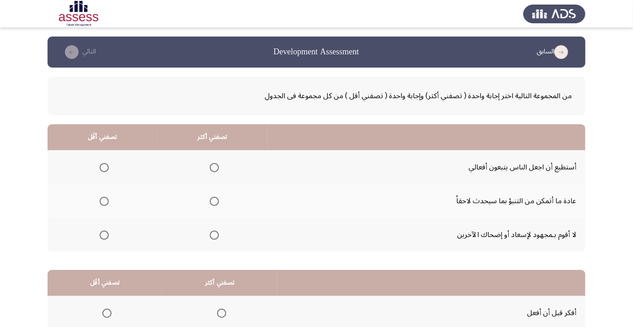
click at [217, 164] on span "Select an option" at bounding box center [214, 167] width 9 height 9
click at [217, 164] on input "Select an option" at bounding box center [214, 167] width 9 height 9
click at [104, 202] on span "Select an option" at bounding box center [104, 202] width 0 height 0
click at [104, 201] on input "Select an option" at bounding box center [104, 201] width 9 height 9
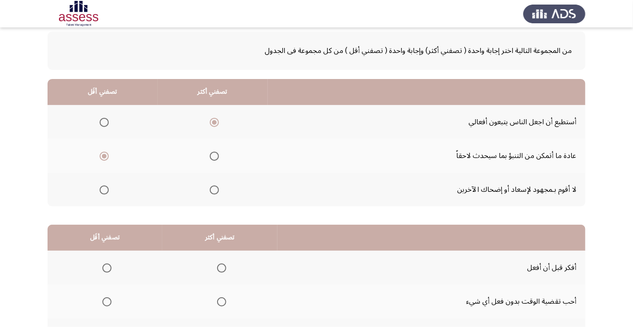
scroll to position [90, 0]
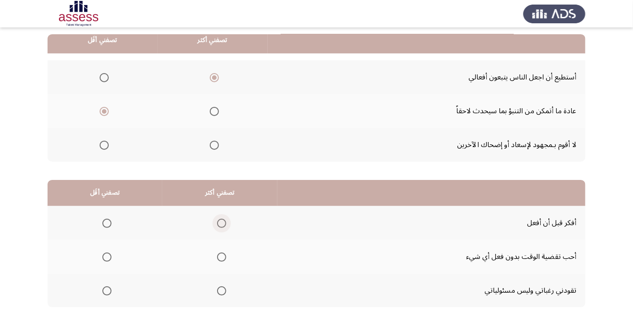
click at [222, 221] on span "Select an option" at bounding box center [221, 223] width 9 height 9
click at [222, 221] on input "Select an option" at bounding box center [221, 223] width 9 height 9
click at [103, 290] on span "Select an option" at bounding box center [106, 291] width 9 height 9
click at [103, 290] on input "Select an option" at bounding box center [106, 291] width 9 height 9
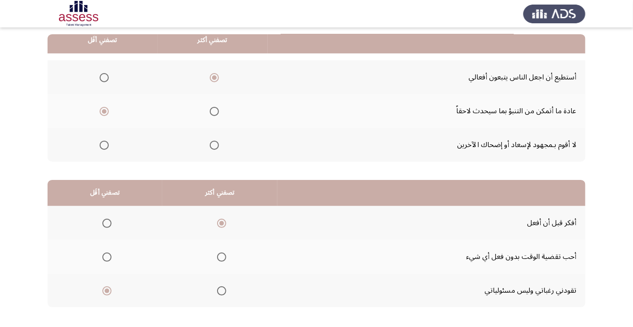
scroll to position [0, 0]
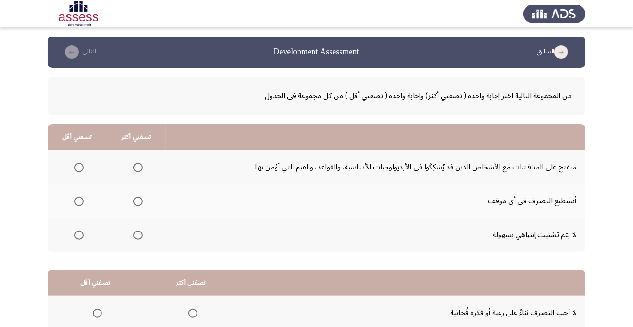
click at [141, 200] on span "Select an option" at bounding box center [137, 201] width 9 height 9
click at [141, 200] on input "Select an option" at bounding box center [137, 201] width 9 height 9
click at [79, 235] on span "Select an option" at bounding box center [79, 235] width 0 height 0
click at [78, 234] on input "Select an option" at bounding box center [78, 235] width 9 height 9
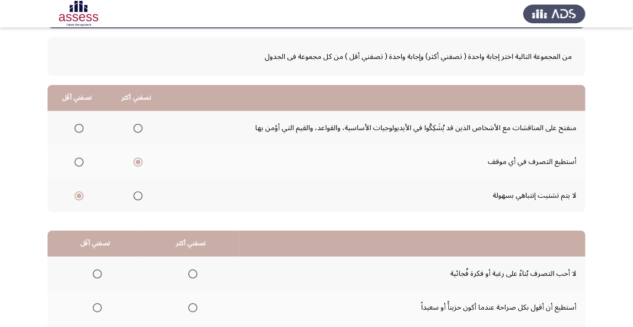
scroll to position [90, 0]
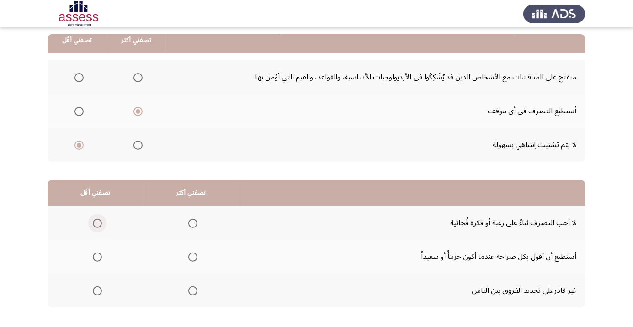
click at [97, 223] on span "Select an option" at bounding box center [97, 223] width 0 height 0
click at [96, 223] on input "Select an option" at bounding box center [97, 223] width 9 height 9
click at [191, 259] on span "Select an option" at bounding box center [192, 257] width 9 height 9
click at [191, 259] on input "Select an option" at bounding box center [192, 257] width 9 height 9
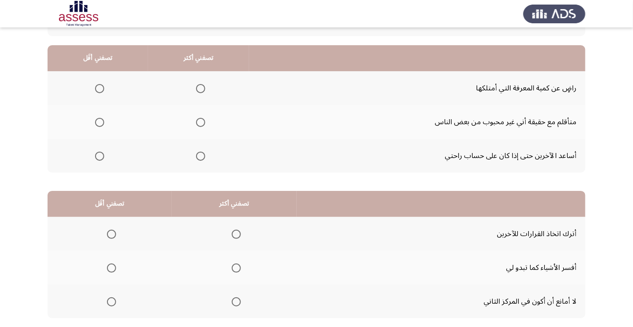
scroll to position [81, 0]
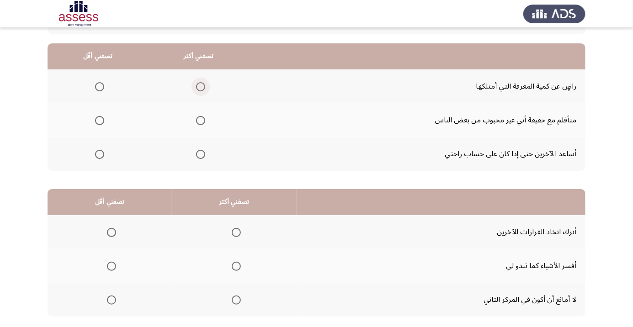
click at [201, 84] on span "Select an option" at bounding box center [200, 86] width 9 height 9
click at [201, 84] on input "Select an option" at bounding box center [200, 86] width 9 height 9
click at [99, 157] on span "Select an option" at bounding box center [99, 154] width 9 height 9
click at [99, 157] on input "Select an option" at bounding box center [99, 154] width 9 height 9
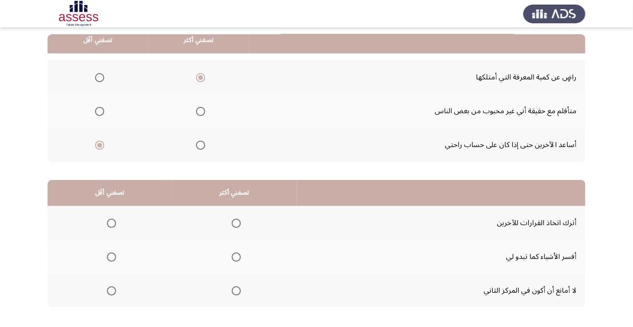
click at [111, 290] on span "Select an option" at bounding box center [111, 291] width 9 height 9
click at [111, 290] on input "Select an option" at bounding box center [111, 291] width 9 height 9
click at [111, 289] on span "Select an option" at bounding box center [111, 291] width 5 height 5
click at [111, 288] on input "Select an option" at bounding box center [111, 291] width 9 height 9
click at [108, 255] on span "Select an option" at bounding box center [111, 257] width 9 height 9
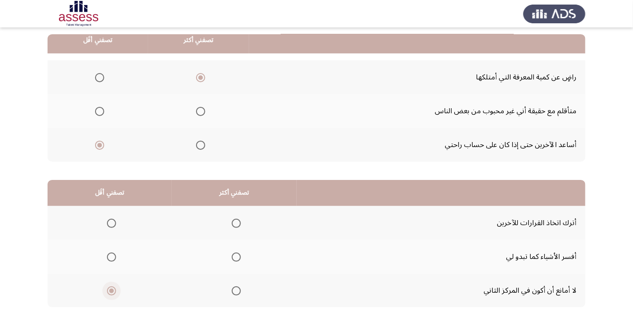
click at [108, 255] on input "Select an option" at bounding box center [111, 257] width 9 height 9
click at [108, 223] on span "Select an option" at bounding box center [111, 223] width 9 height 9
click at [108, 223] on input "Select an option" at bounding box center [111, 223] width 9 height 9
click at [236, 257] on span "Select an option" at bounding box center [236, 257] width 0 height 0
click at [236, 256] on input "Select an option" at bounding box center [236, 257] width 9 height 9
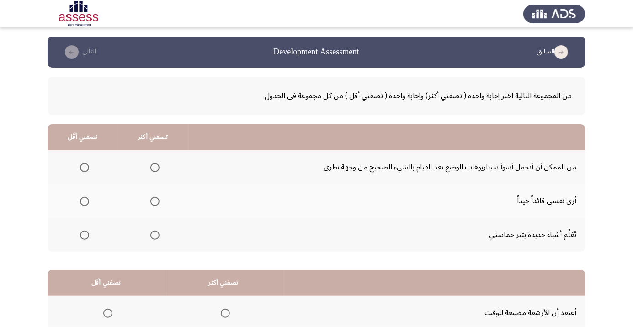
click at [155, 166] on span "Select an option" at bounding box center [154, 167] width 9 height 9
click at [155, 166] on input "Select an option" at bounding box center [154, 167] width 9 height 9
click at [155, 235] on span "Select an option" at bounding box center [155, 235] width 0 height 0
click at [153, 234] on input "Select an option" at bounding box center [154, 235] width 9 height 9
click at [81, 201] on span "Select an option" at bounding box center [84, 201] width 9 height 9
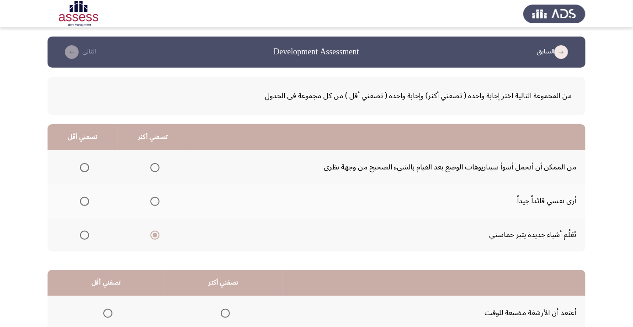
click at [81, 201] on input "Select an option" at bounding box center [84, 201] width 9 height 9
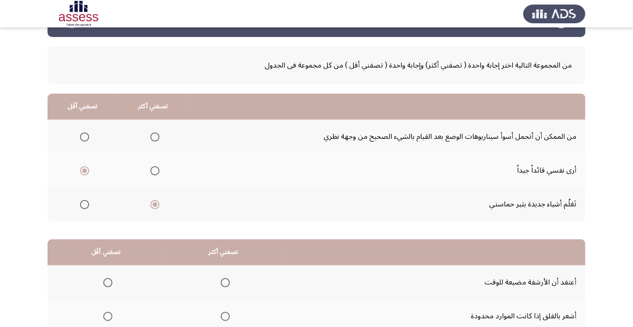
scroll to position [90, 0]
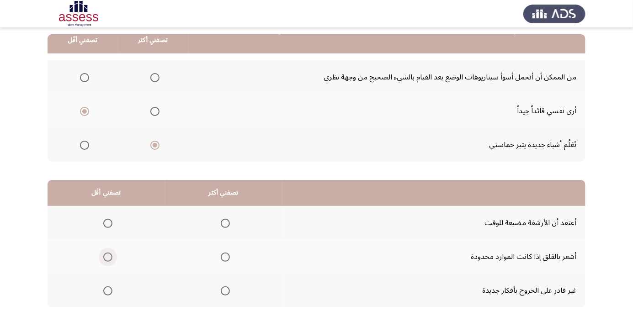
click at [108, 257] on span "Select an option" at bounding box center [108, 257] width 0 height 0
click at [107, 256] on input "Select an option" at bounding box center [107, 257] width 9 height 9
click at [234, 292] on th at bounding box center [223, 291] width 117 height 34
click at [227, 287] on span "Select an option" at bounding box center [225, 291] width 9 height 9
click at [227, 287] on input "Select an option" at bounding box center [225, 291] width 9 height 9
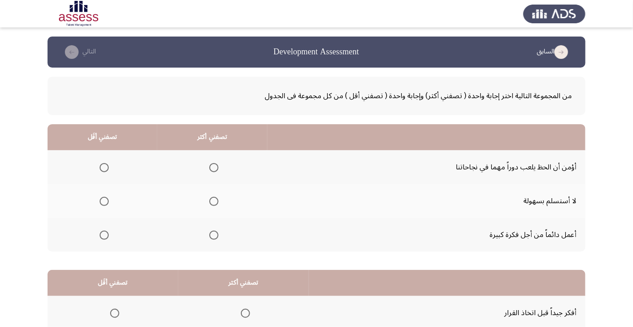
click at [214, 197] on span "Select an option" at bounding box center [213, 201] width 9 height 9
click at [214, 197] on input "Select an option" at bounding box center [213, 201] width 9 height 9
click at [100, 202] on span "Select an option" at bounding box center [104, 201] width 9 height 9
click at [100, 202] on input "Select an option" at bounding box center [104, 201] width 9 height 9
click at [214, 231] on span "Select an option" at bounding box center [213, 235] width 9 height 9
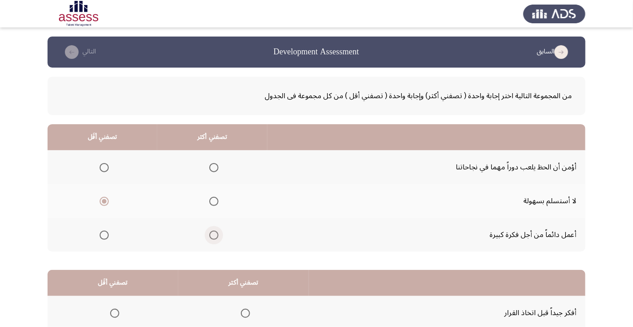
click at [214, 231] on input "Select an option" at bounding box center [213, 235] width 9 height 9
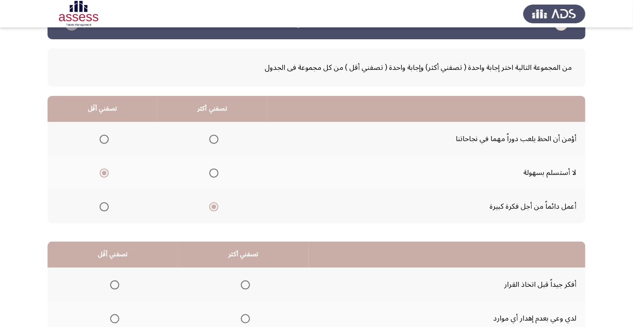
scroll to position [90, 0]
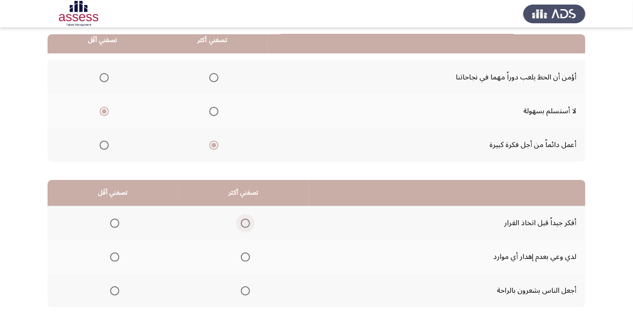
click at [245, 225] on span "Select an option" at bounding box center [245, 223] width 9 height 9
click at [245, 225] on input "Select an option" at bounding box center [245, 223] width 9 height 9
click at [115, 291] on span "Select an option" at bounding box center [115, 291] width 0 height 0
click at [114, 290] on input "Select an option" at bounding box center [114, 291] width 9 height 9
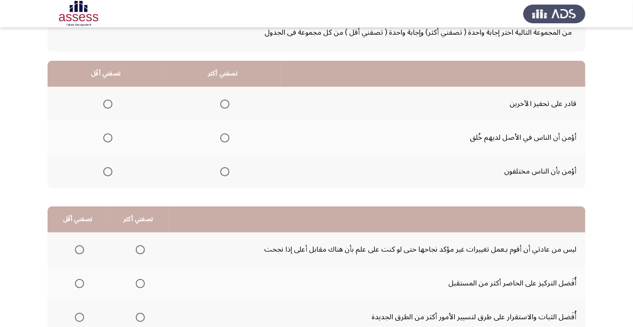
scroll to position [66, 0]
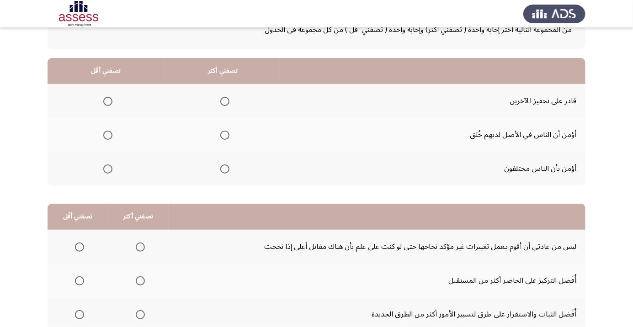
click at [223, 90] on th at bounding box center [223, 101] width 117 height 34
click at [222, 100] on span "Select an option" at bounding box center [224, 101] width 9 height 9
click at [222, 100] on input "Select an option" at bounding box center [224, 101] width 9 height 9
click at [109, 165] on span "Select an option" at bounding box center [107, 169] width 9 height 9
click at [109, 165] on input "Select an option" at bounding box center [107, 169] width 9 height 9
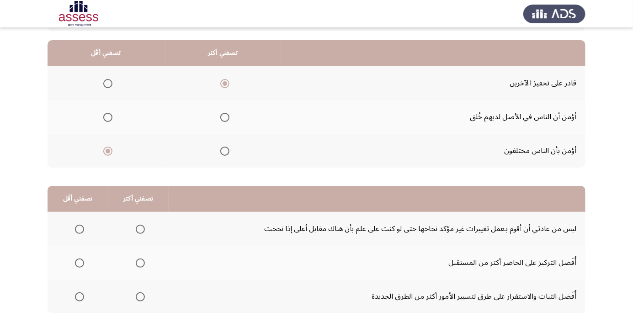
scroll to position [90, 0]
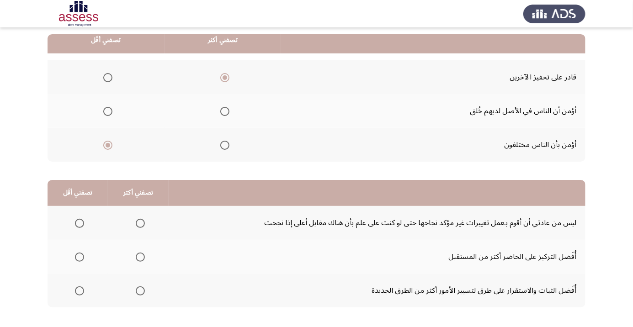
click at [72, 289] on label "Select an option" at bounding box center [77, 291] width 13 height 9
click at [75, 289] on input "Select an option" at bounding box center [79, 291] width 9 height 9
click at [138, 223] on span "Select an option" at bounding box center [140, 223] width 9 height 9
click at [138, 223] on input "Select an option" at bounding box center [140, 223] width 9 height 9
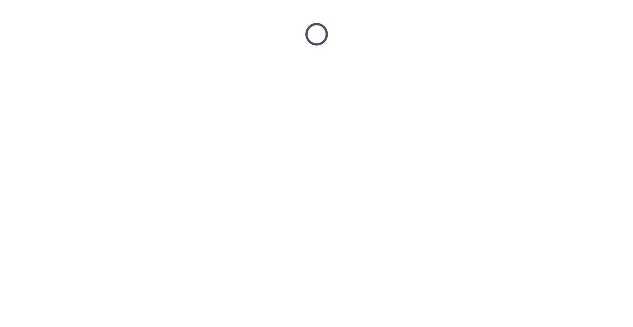
scroll to position [0, 0]
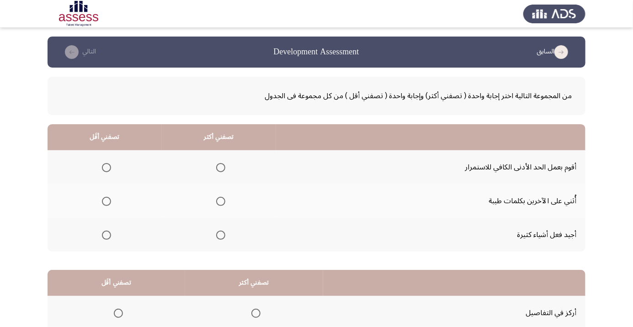
click at [217, 202] on span "Select an option" at bounding box center [220, 201] width 9 height 9
click at [217, 202] on input "Select an option" at bounding box center [220, 201] width 9 height 9
click at [106, 234] on span "Select an option" at bounding box center [106, 235] width 9 height 9
click at [106, 234] on input "Select an option" at bounding box center [106, 235] width 9 height 9
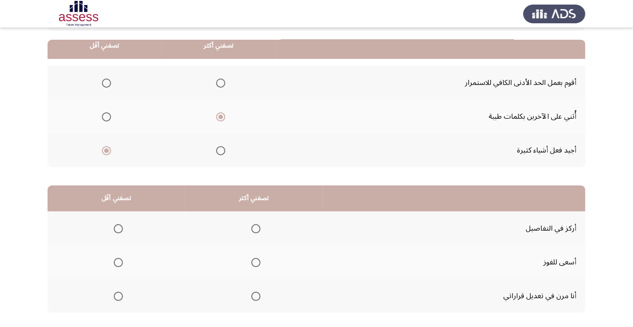
scroll to position [90, 0]
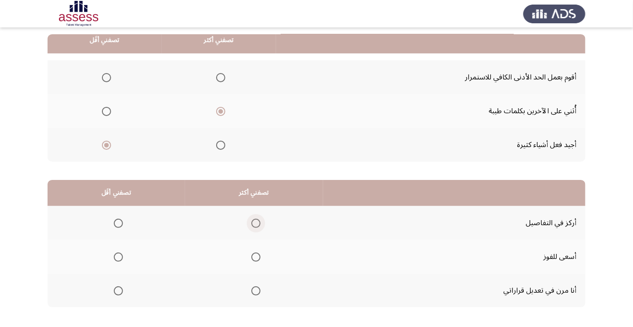
click at [256, 225] on span "Select an option" at bounding box center [255, 223] width 9 height 9
click at [256, 225] on input "Select an option" at bounding box center [255, 223] width 9 height 9
click at [118, 291] on span "Select an option" at bounding box center [118, 291] width 0 height 0
click at [117, 290] on input "Select an option" at bounding box center [118, 291] width 9 height 9
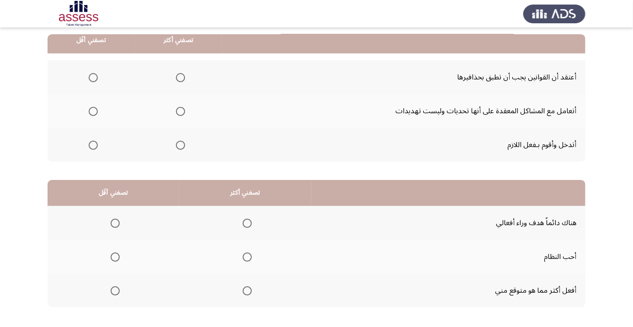
click at [180, 78] on span "Select an option" at bounding box center [180, 78] width 0 height 0
click at [180, 77] on input "Select an option" at bounding box center [180, 77] width 9 height 9
click at [93, 145] on span "Select an option" at bounding box center [93, 145] width 0 height 0
click at [92, 144] on input "Select an option" at bounding box center [93, 145] width 9 height 9
click at [181, 149] on span "Select an option" at bounding box center [180, 145] width 9 height 9
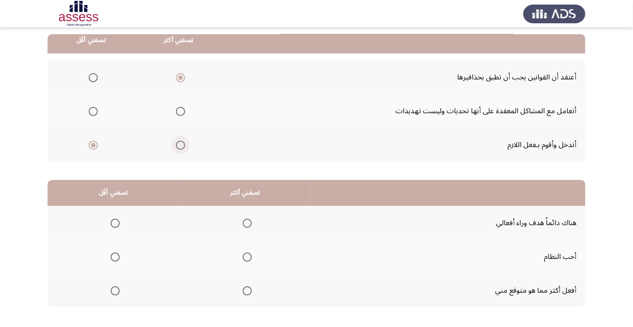
click at [181, 149] on input "Select an option" at bounding box center [180, 145] width 9 height 9
click at [90, 74] on span "Select an option" at bounding box center [93, 77] width 9 height 9
click at [90, 74] on input "Select an option" at bounding box center [93, 77] width 9 height 9
click at [245, 223] on span "Select an option" at bounding box center [247, 223] width 9 height 9
click at [245, 223] on input "Select an option" at bounding box center [247, 223] width 9 height 9
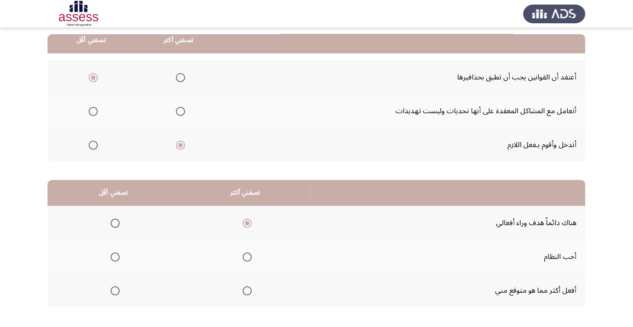
click at [96, 294] on th at bounding box center [114, 291] width 132 height 34
click at [115, 300] on th at bounding box center [114, 291] width 132 height 34
click at [115, 291] on span "Select an option" at bounding box center [115, 291] width 0 height 0
click at [115, 290] on input "Select an option" at bounding box center [115, 291] width 9 height 9
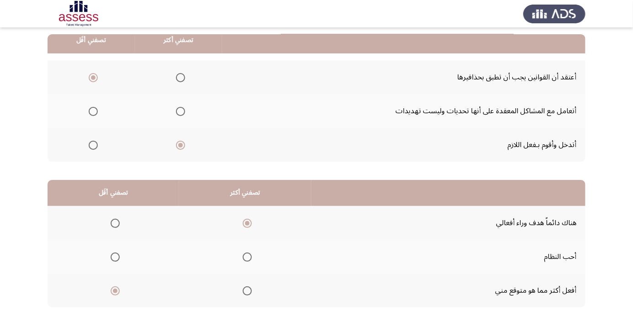
scroll to position [0, 0]
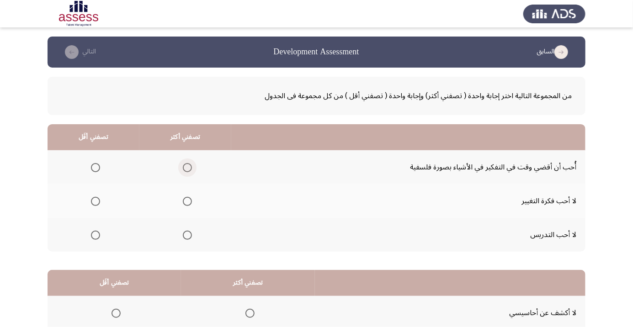
click at [187, 165] on span "Select an option" at bounding box center [187, 167] width 9 height 9
click at [187, 165] on input "Select an option" at bounding box center [187, 167] width 9 height 9
click at [95, 235] on span "Select an option" at bounding box center [95, 235] width 0 height 0
click at [95, 234] on input "Select an option" at bounding box center [95, 235] width 9 height 9
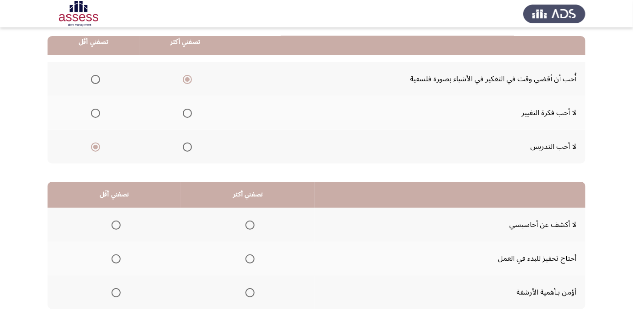
scroll to position [90, 0]
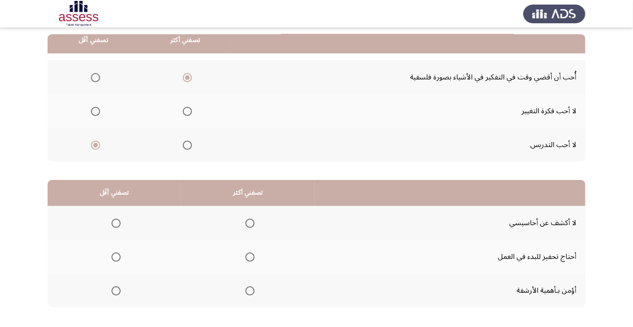
click at [115, 223] on span "Select an option" at bounding box center [115, 223] width 9 height 9
click at [115, 223] on input "Select an option" at bounding box center [115, 223] width 9 height 9
click at [1, 327] on html "السابق Development Assessment التالي من المجموعة التالية اختر إجابة واحدة ( تصف…" at bounding box center [316, 141] width 633 height 462
click at [248, 256] on span "Select an option" at bounding box center [249, 257] width 9 height 9
click at [248, 256] on input "Select an option" at bounding box center [249, 257] width 9 height 9
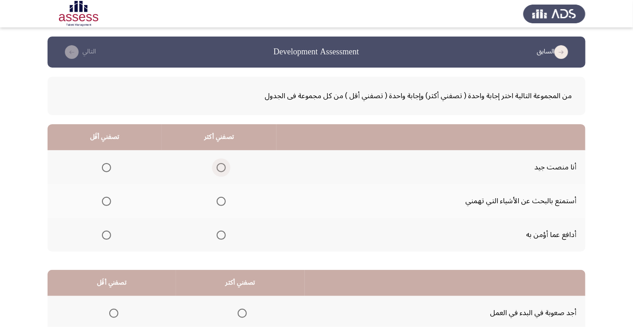
click at [223, 167] on span "Select an option" at bounding box center [221, 167] width 9 height 9
click at [223, 167] on input "Select an option" at bounding box center [221, 167] width 9 height 9
click at [106, 168] on span "Select an option" at bounding box center [106, 168] width 0 height 0
click at [106, 167] on input "Select an option" at bounding box center [106, 167] width 9 height 9
click at [221, 235] on span "Select an option" at bounding box center [221, 235] width 0 height 0
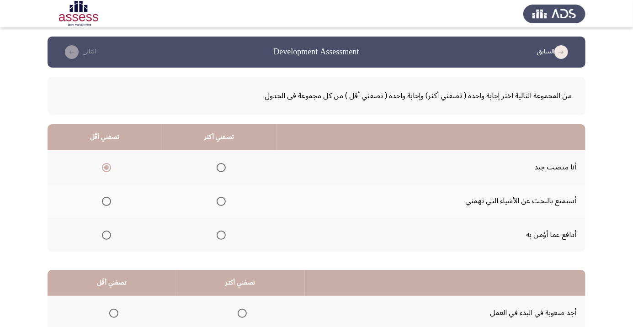
click at [220, 234] on input "Select an option" at bounding box center [221, 235] width 9 height 9
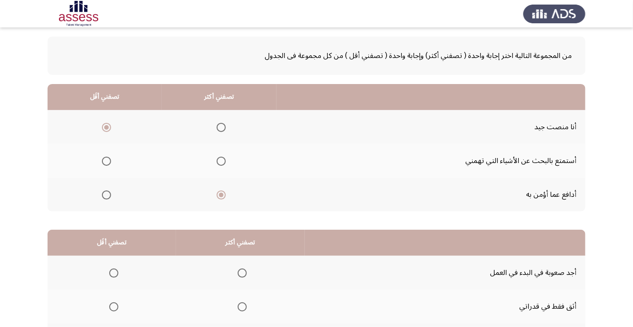
scroll to position [90, 0]
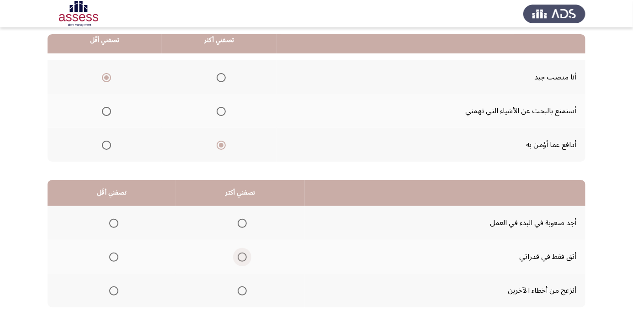
click at [244, 257] on span "Select an option" at bounding box center [242, 257] width 9 height 9
click at [244, 257] on input "Select an option" at bounding box center [242, 257] width 9 height 9
click at [113, 290] on span "Select an option" at bounding box center [113, 291] width 9 height 9
click at [113, 290] on input "Select an option" at bounding box center [113, 291] width 9 height 9
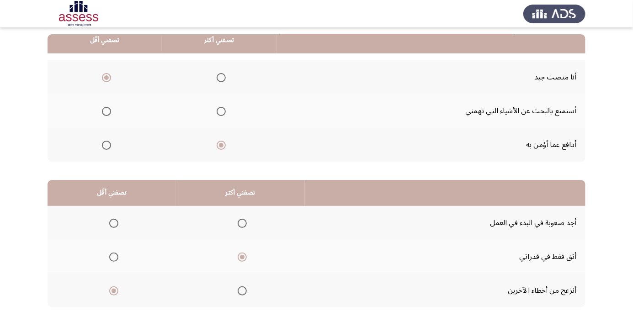
scroll to position [0, 0]
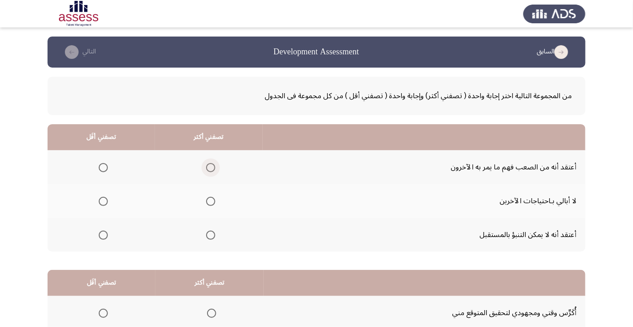
click at [207, 164] on span "Select an option" at bounding box center [210, 167] width 9 height 9
click at [207, 164] on input "Select an option" at bounding box center [210, 167] width 9 height 9
click at [102, 234] on span "Select an option" at bounding box center [103, 235] width 9 height 9
click at [102, 234] on input "Select an option" at bounding box center [103, 235] width 9 height 9
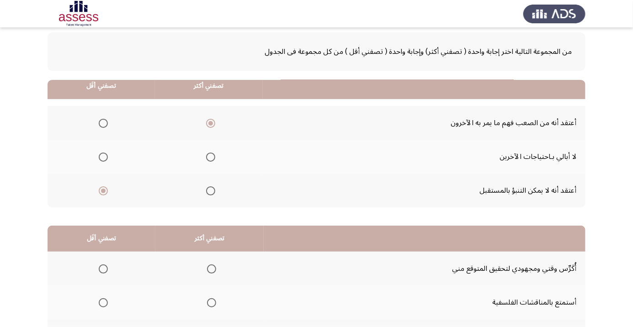
scroll to position [90, 0]
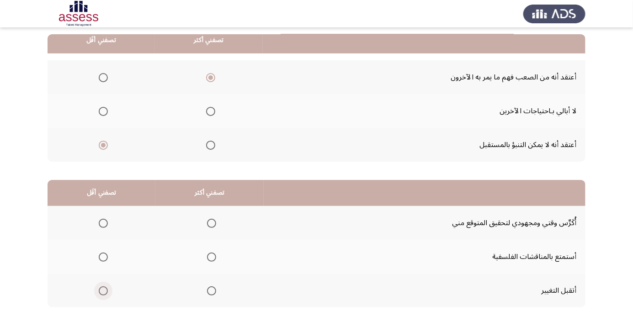
click at [96, 292] on label "Select an option" at bounding box center [101, 291] width 13 height 9
click at [99, 292] on input "Select an option" at bounding box center [103, 291] width 9 height 9
click at [212, 223] on span "Select an option" at bounding box center [212, 223] width 0 height 0
click at [210, 223] on input "Select an option" at bounding box center [211, 223] width 9 height 9
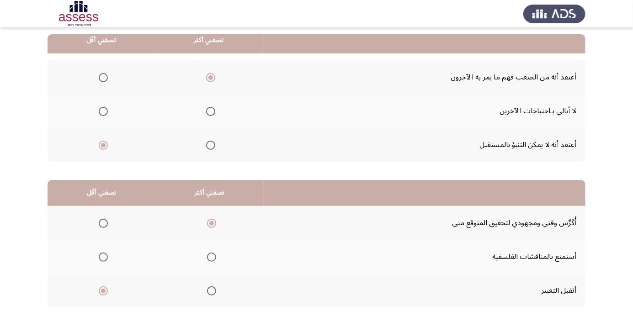
scroll to position [0, 0]
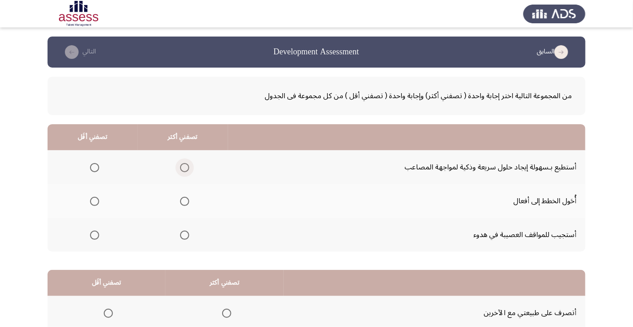
click at [181, 170] on span "Select an option" at bounding box center [184, 167] width 9 height 9
click at [181, 170] on input "Select an option" at bounding box center [184, 167] width 9 height 9
click at [95, 235] on span "Select an option" at bounding box center [95, 235] width 0 height 0
click at [93, 234] on input "Select an option" at bounding box center [94, 235] width 9 height 9
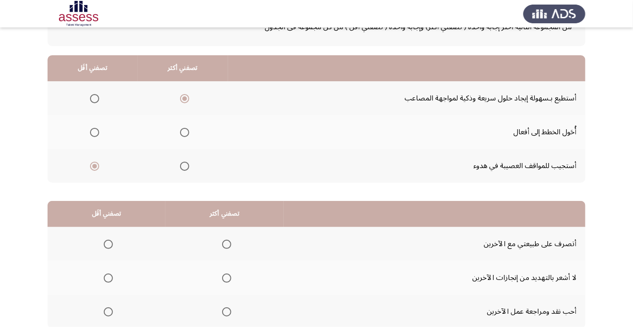
scroll to position [90, 0]
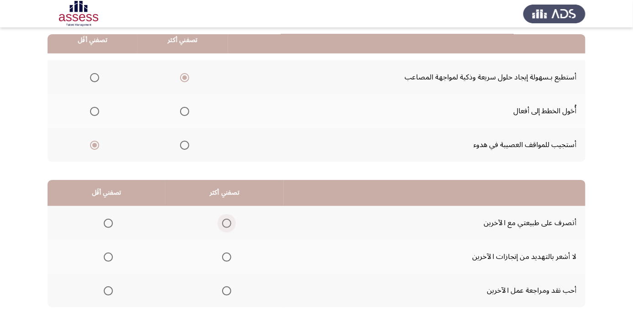
click at [228, 224] on span "Select an option" at bounding box center [226, 223] width 9 height 9
click at [228, 224] on input "Select an option" at bounding box center [226, 223] width 9 height 9
click at [108, 291] on span "Select an option" at bounding box center [108, 291] width 0 height 0
click at [108, 290] on input "Select an option" at bounding box center [108, 291] width 9 height 9
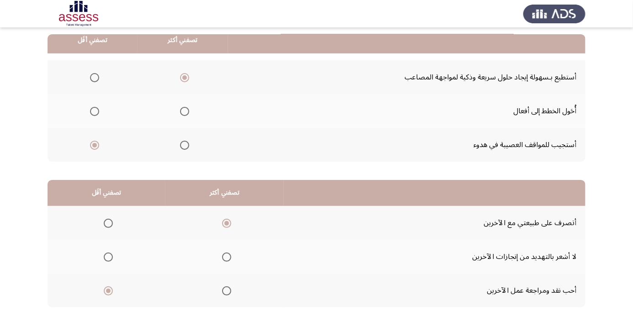
scroll to position [0, 0]
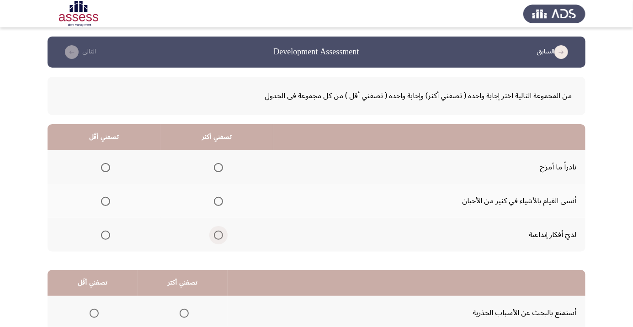
click at [218, 235] on span "Select an option" at bounding box center [218, 235] width 0 height 0
click at [217, 234] on input "Select an option" at bounding box center [218, 235] width 9 height 9
click at [105, 167] on span "Select an option" at bounding box center [105, 167] width 9 height 9
click at [105, 167] on input "Select an option" at bounding box center [105, 167] width 9 height 9
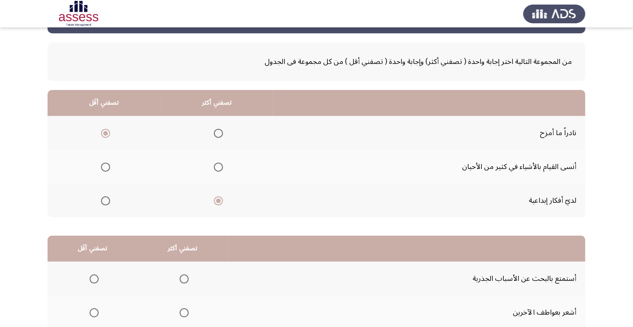
scroll to position [90, 0]
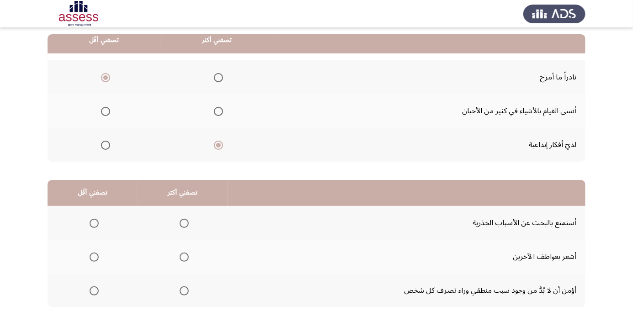
click at [184, 257] on span "Select an option" at bounding box center [184, 257] width 0 height 0
click at [183, 256] on input "Select an option" at bounding box center [184, 257] width 9 height 9
click at [94, 291] on span "Select an option" at bounding box center [94, 291] width 0 height 0
click at [94, 290] on input "Select an option" at bounding box center [94, 291] width 9 height 9
click at [94, 257] on span "Select an option" at bounding box center [94, 257] width 0 height 0
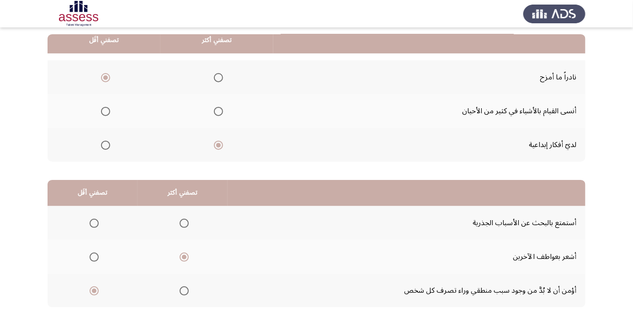
click at [94, 256] on input "Select an option" at bounding box center [94, 257] width 9 height 9
click at [184, 291] on span "Select an option" at bounding box center [184, 291] width 0 height 0
click at [183, 290] on input "Select an option" at bounding box center [184, 291] width 9 height 9
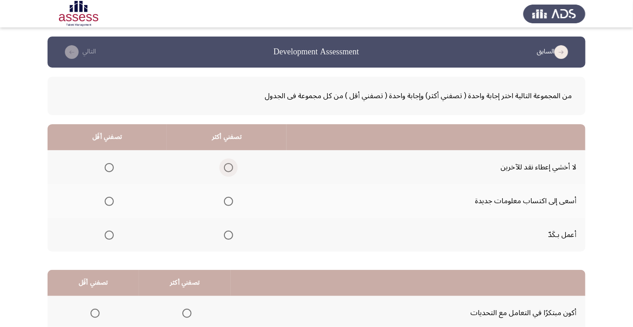
click at [228, 168] on span "Select an option" at bounding box center [228, 168] width 0 height 0
click at [228, 167] on input "Select an option" at bounding box center [228, 167] width 9 height 9
click at [228, 167] on span "Select an option" at bounding box center [228, 167] width 5 height 5
click at [228, 167] on input "Select an option" at bounding box center [228, 167] width 9 height 9
click at [225, 204] on span "Select an option" at bounding box center [228, 201] width 9 height 9
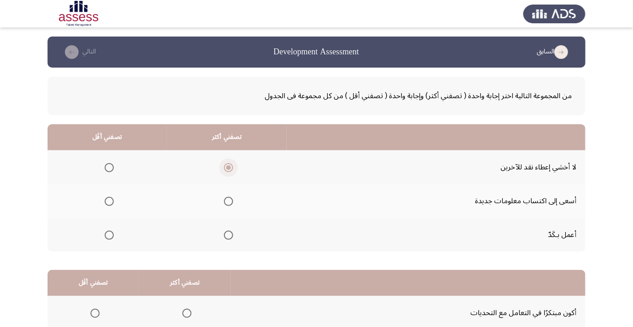
click at [225, 204] on input "Select an option" at bounding box center [228, 201] width 9 height 9
click at [109, 168] on span "Select an option" at bounding box center [109, 168] width 0 height 0
click at [109, 167] on input "Select an option" at bounding box center [109, 167] width 9 height 9
click at [108, 166] on span "Select an option" at bounding box center [109, 167] width 5 height 5
click at [108, 166] on input "Select an option" at bounding box center [109, 167] width 9 height 9
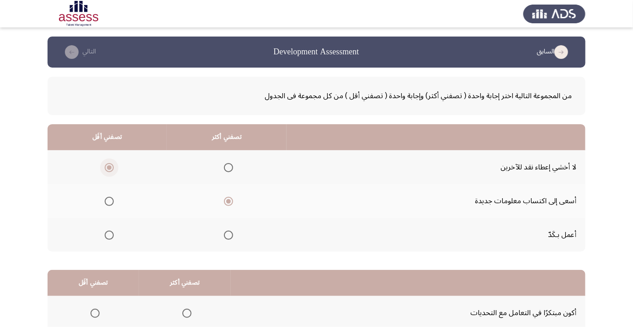
click at [106, 231] on span "Select an option" at bounding box center [109, 235] width 9 height 9
click at [106, 231] on input "Select an option" at bounding box center [109, 235] width 9 height 9
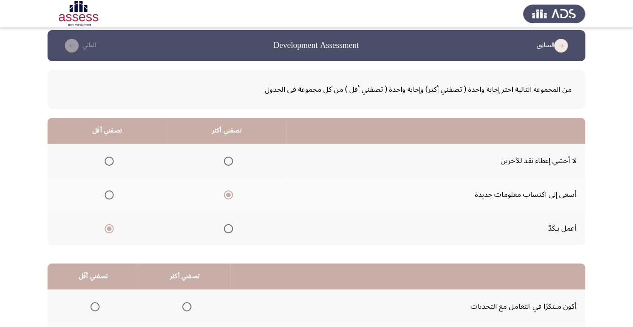
scroll to position [90, 0]
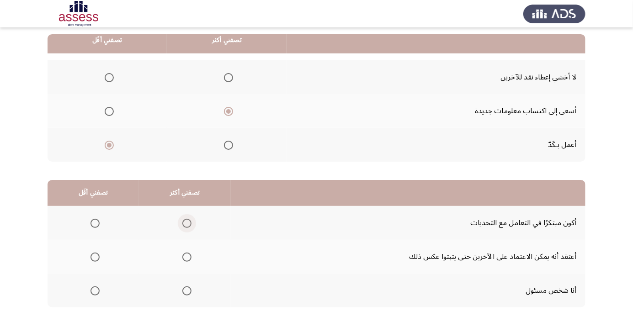
click at [187, 226] on span "Select an option" at bounding box center [186, 223] width 9 height 9
click at [187, 226] on input "Select an option" at bounding box center [186, 223] width 9 height 9
click at [187, 291] on span "Select an option" at bounding box center [187, 291] width 0 height 0
click at [185, 290] on input "Select an option" at bounding box center [186, 291] width 9 height 9
click at [92, 254] on span "Select an option" at bounding box center [94, 257] width 9 height 9
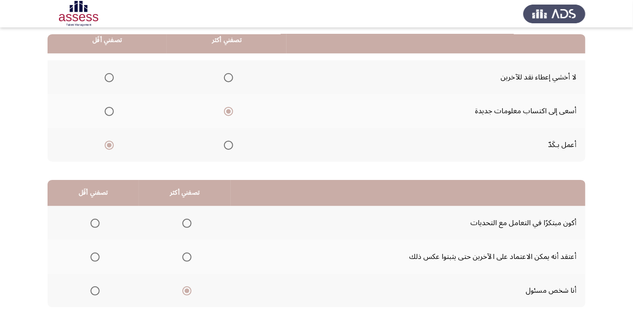
click at [92, 254] on input "Select an option" at bounding box center [94, 257] width 9 height 9
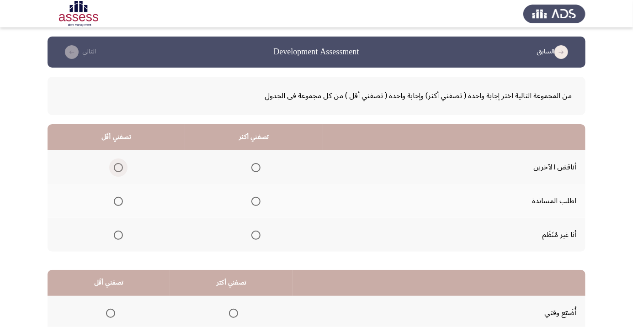
click at [111, 166] on label "Select an option" at bounding box center [116, 167] width 13 height 9
click at [114, 166] on input "Select an option" at bounding box center [118, 167] width 9 height 9
click at [261, 211] on th at bounding box center [254, 201] width 138 height 34
click at [256, 202] on span "Select an option" at bounding box center [256, 202] width 0 height 0
click at [254, 201] on input "Select an option" at bounding box center [255, 201] width 9 height 9
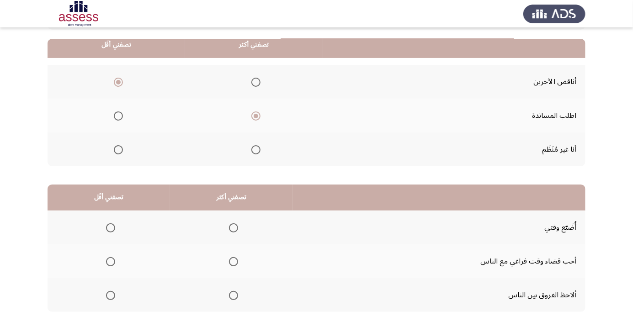
scroll to position [90, 0]
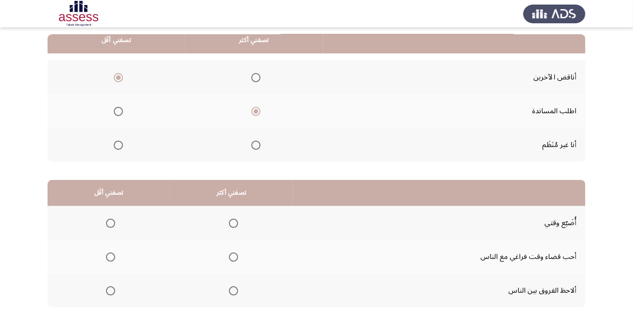
click at [233, 257] on span "Select an option" at bounding box center [233, 257] width 0 height 0
click at [232, 256] on input "Select an option" at bounding box center [233, 257] width 9 height 9
click at [106, 292] on span "Select an option" at bounding box center [110, 291] width 9 height 9
click at [106, 292] on input "Select an option" at bounding box center [110, 291] width 9 height 9
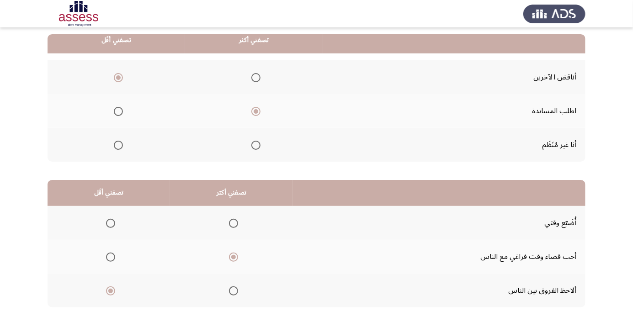
scroll to position [0, 0]
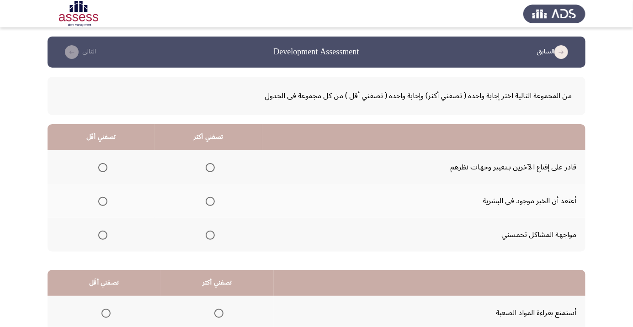
click at [206, 170] on span "Select an option" at bounding box center [210, 167] width 9 height 9
click at [206, 170] on input "Select an option" at bounding box center [210, 167] width 9 height 9
click at [98, 235] on span "Select an option" at bounding box center [102, 235] width 9 height 9
click at [98, 235] on input "Select an option" at bounding box center [102, 235] width 9 height 9
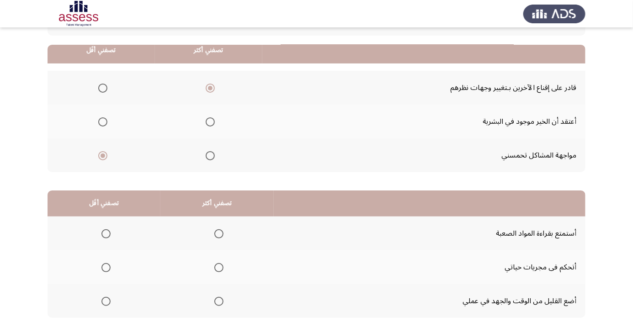
scroll to position [90, 0]
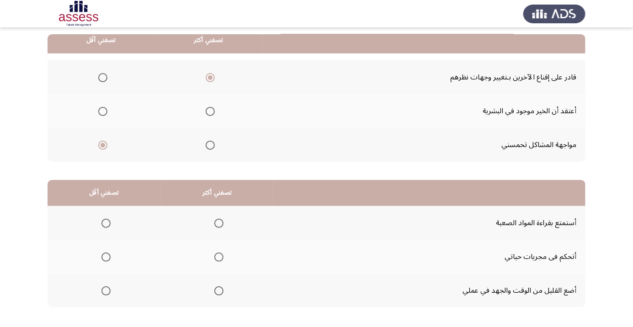
click at [219, 257] on span "Select an option" at bounding box center [219, 257] width 0 height 0
click at [218, 256] on input "Select an option" at bounding box center [218, 257] width 9 height 9
click at [106, 290] on span "Select an option" at bounding box center [105, 291] width 9 height 9
click at [106, 290] on input "Select an option" at bounding box center [105, 291] width 9 height 9
click at [102, 291] on span "Select an option" at bounding box center [105, 291] width 9 height 9
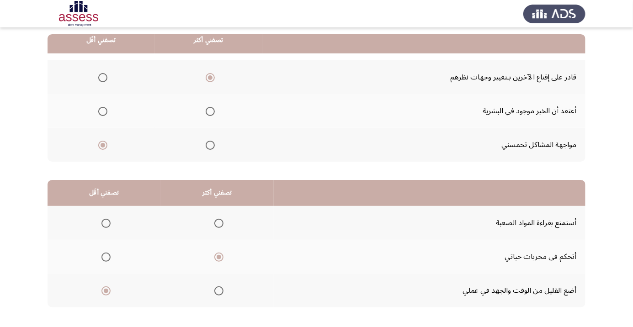
click at [102, 291] on input "Select an option" at bounding box center [105, 291] width 9 height 9
click at [102, 223] on span "Select an option" at bounding box center [105, 223] width 9 height 9
click at [102, 223] on input "Select an option" at bounding box center [105, 223] width 9 height 9
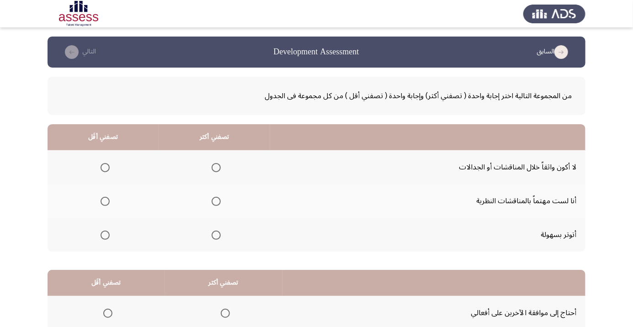
click at [105, 168] on span "Select an option" at bounding box center [105, 168] width 0 height 0
click at [104, 167] on input "Select an option" at bounding box center [105, 167] width 9 height 9
click at [214, 201] on span "Select an option" at bounding box center [216, 201] width 9 height 9
click at [214, 201] on input "Select an option" at bounding box center [216, 201] width 9 height 9
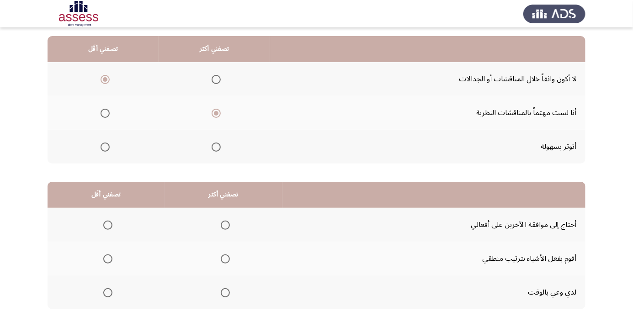
scroll to position [90, 0]
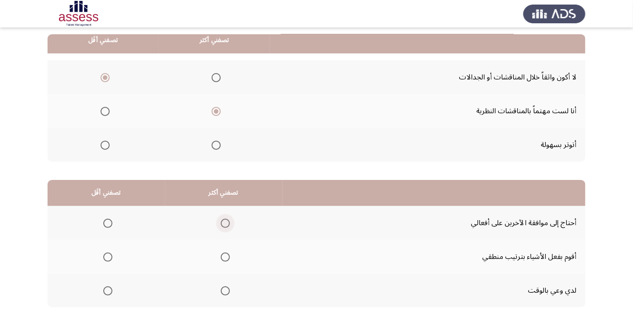
click at [217, 225] on label "Select an option" at bounding box center [223, 223] width 13 height 9
click at [221, 225] on input "Select an option" at bounding box center [225, 223] width 9 height 9
click at [224, 256] on span "Select an option" at bounding box center [225, 257] width 9 height 9
click at [224, 256] on input "Select an option" at bounding box center [225, 257] width 9 height 9
click at [224, 290] on span "Select an option" at bounding box center [225, 291] width 9 height 9
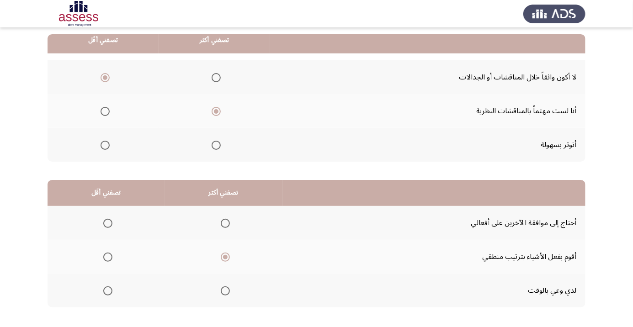
click at [224, 290] on input "Select an option" at bounding box center [225, 291] width 9 height 9
click at [107, 256] on span "Select an option" at bounding box center [107, 257] width 9 height 9
click at [107, 256] on input "Select an option" at bounding box center [107, 257] width 9 height 9
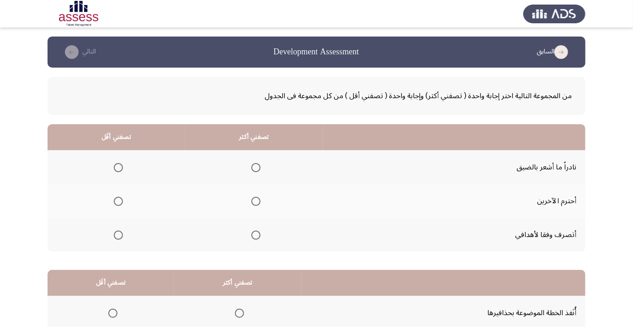
click at [255, 198] on span "Select an option" at bounding box center [255, 201] width 9 height 9
click at [255, 198] on input "Select an option" at bounding box center [255, 201] width 9 height 9
click at [118, 235] on span "Select an option" at bounding box center [118, 235] width 0 height 0
click at [117, 234] on input "Select an option" at bounding box center [118, 235] width 9 height 9
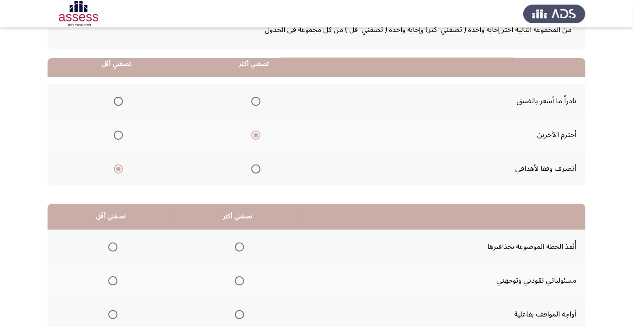
scroll to position [90, 0]
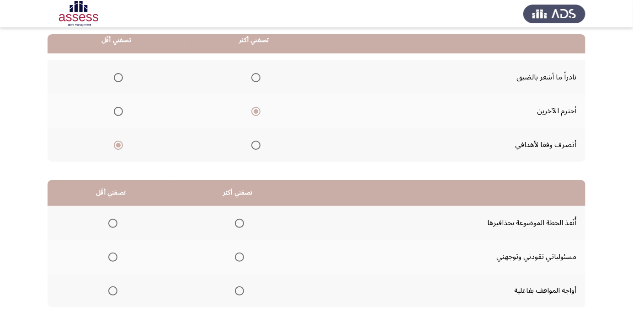
click at [237, 256] on span "Select an option" at bounding box center [239, 257] width 9 height 9
click at [237, 256] on input "Select an option" at bounding box center [239, 257] width 9 height 9
click at [237, 290] on span "Select an option" at bounding box center [239, 291] width 9 height 9
click at [237, 290] on input "Select an option" at bounding box center [239, 291] width 9 height 9
click at [113, 257] on span "Select an option" at bounding box center [113, 257] width 0 height 0
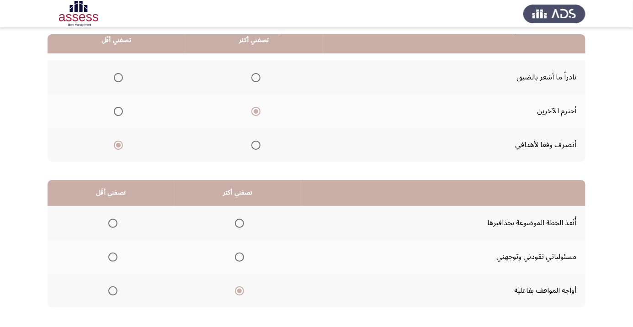
click at [111, 256] on input "Select an option" at bounding box center [112, 257] width 9 height 9
click at [59, 327] on html "السابق Development Assessment التالي من المجموعة التالية اختر إجابة واحدة ( تصف…" at bounding box center [316, 141] width 633 height 462
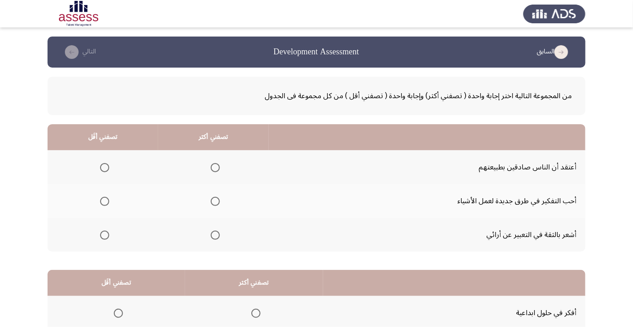
click at [211, 201] on span "Select an option" at bounding box center [215, 201] width 9 height 9
click at [211, 201] on input "Select an option" at bounding box center [215, 201] width 9 height 9
click at [215, 235] on span "Select an option" at bounding box center [215, 235] width 0 height 0
click at [213, 234] on input "Select an option" at bounding box center [215, 235] width 9 height 9
click at [104, 205] on span "Select an option" at bounding box center [104, 201] width 9 height 9
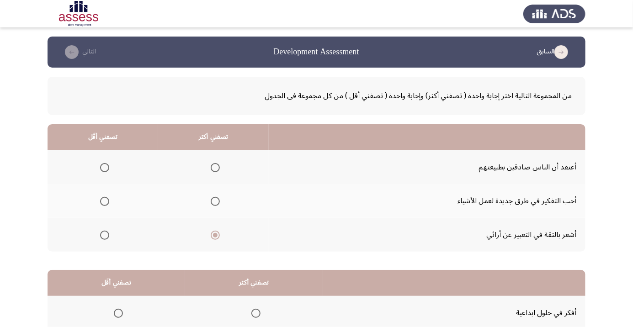
click at [104, 205] on input "Select an option" at bounding box center [104, 201] width 9 height 9
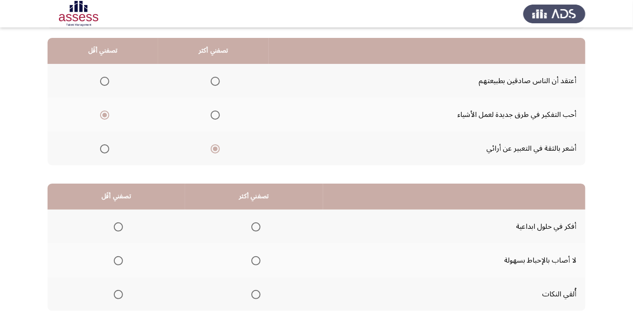
scroll to position [85, 0]
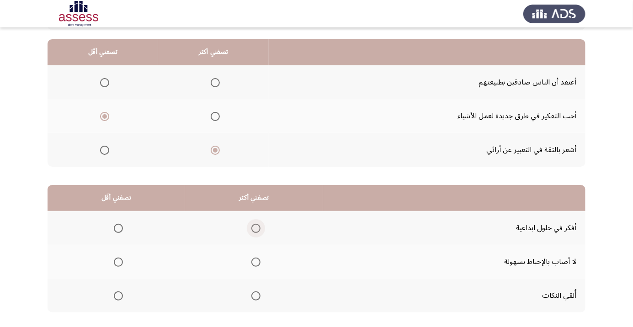
click at [256, 228] on span "Select an option" at bounding box center [256, 228] width 0 height 0
click at [254, 227] on input "Select an option" at bounding box center [255, 228] width 9 height 9
click at [114, 296] on span "Select an option" at bounding box center [118, 296] width 9 height 9
click at [114, 296] on input "Select an option" at bounding box center [118, 296] width 9 height 9
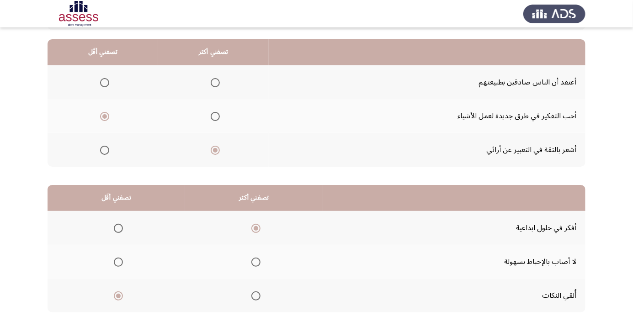
scroll to position [0, 0]
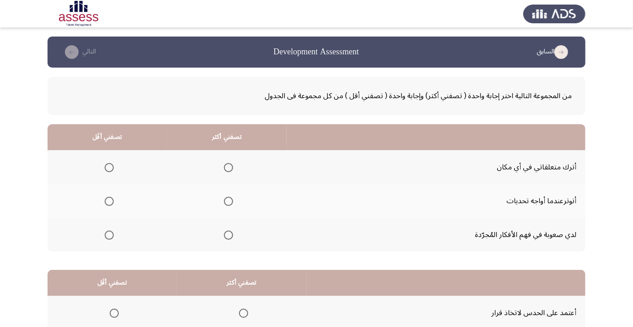
click at [101, 169] on label "Select an option" at bounding box center [107, 167] width 13 height 9
click at [105, 169] on input "Select an option" at bounding box center [109, 167] width 9 height 9
click at [228, 237] on span "Select an option" at bounding box center [228, 235] width 9 height 9
click at [228, 237] on input "Select an option" at bounding box center [228, 235] width 9 height 9
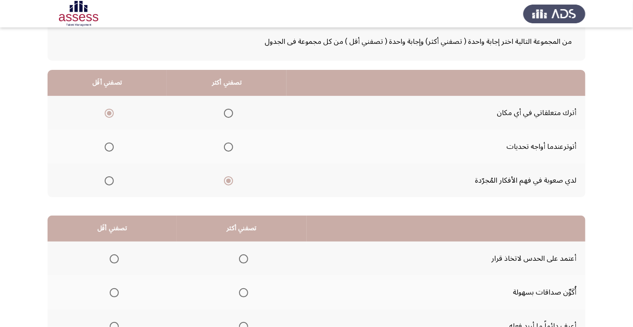
scroll to position [90, 0]
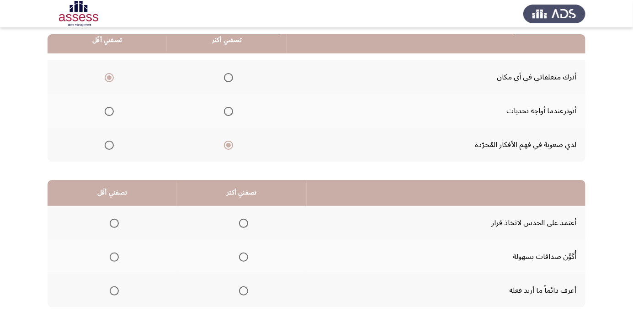
click at [239, 258] on span "Select an option" at bounding box center [243, 257] width 9 height 9
click at [239, 258] on input "Select an option" at bounding box center [243, 257] width 9 height 9
click at [111, 294] on span "Select an option" at bounding box center [114, 291] width 9 height 9
click at [111, 294] on input "Select an option" at bounding box center [114, 291] width 9 height 9
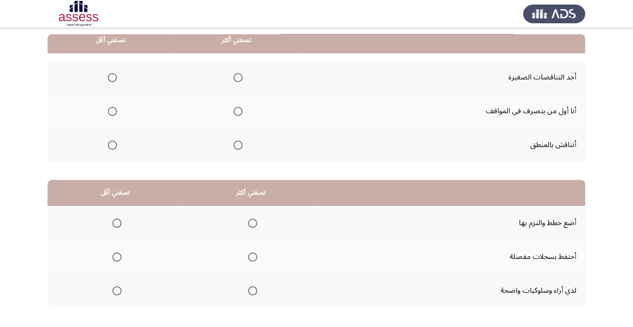
click at [233, 66] on th at bounding box center [237, 77] width 126 height 34
click at [238, 111] on span "Select an option" at bounding box center [238, 111] width 0 height 0
click at [237, 111] on input "Select an option" at bounding box center [237, 111] width 9 height 9
click at [111, 144] on span "Select an option" at bounding box center [112, 145] width 9 height 9
click at [111, 144] on input "Select an option" at bounding box center [112, 145] width 9 height 9
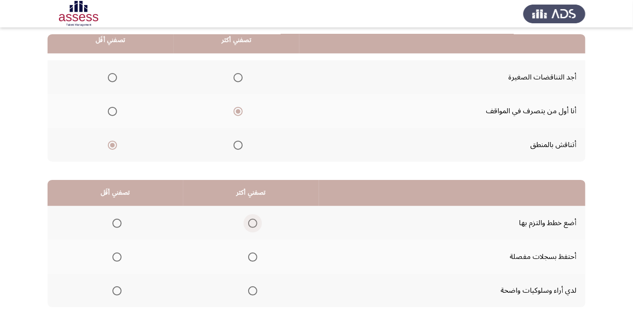
click at [249, 220] on span "Select an option" at bounding box center [252, 223] width 9 height 9
click at [249, 220] on input "Select an option" at bounding box center [252, 223] width 9 height 9
click at [113, 292] on span "Select an option" at bounding box center [116, 291] width 9 height 9
click at [113, 292] on input "Select an option" at bounding box center [116, 291] width 9 height 9
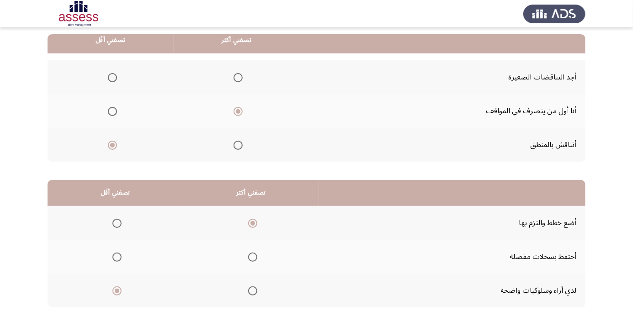
scroll to position [0, 0]
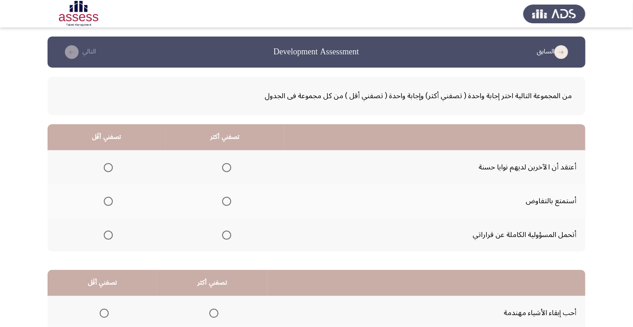
click at [227, 235] on span "Select an option" at bounding box center [227, 235] width 0 height 0
click at [226, 234] on input "Select an option" at bounding box center [226, 235] width 9 height 9
click at [95, 159] on th at bounding box center [107, 167] width 118 height 34
click at [101, 164] on label "Select an option" at bounding box center [106, 167] width 13 height 9
click at [104, 164] on input "Select an option" at bounding box center [108, 167] width 9 height 9
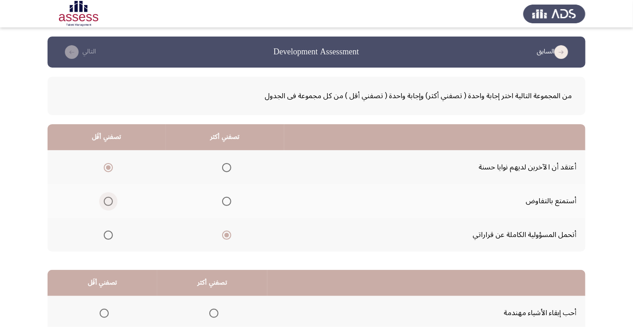
click at [104, 197] on span "Select an option" at bounding box center [108, 201] width 9 height 9
click at [104, 197] on input "Select an option" at bounding box center [108, 201] width 9 height 9
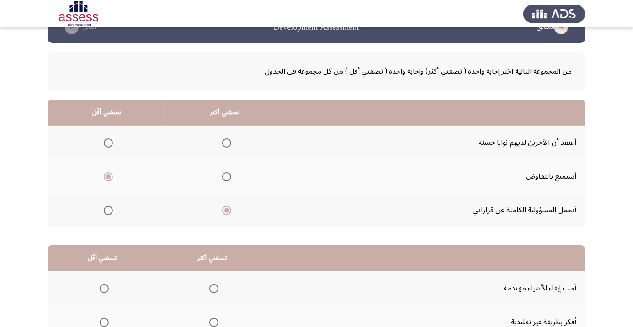
scroll to position [90, 0]
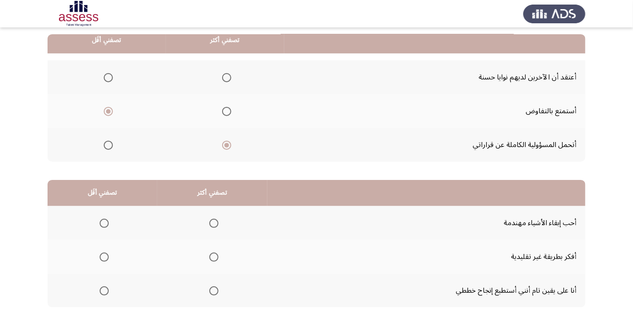
click at [213, 218] on mat-radio-button "Select an option" at bounding box center [212, 223] width 13 height 10
click at [214, 291] on span "Select an option" at bounding box center [214, 291] width 0 height 0
click at [212, 290] on input "Select an option" at bounding box center [213, 291] width 9 height 9
click at [100, 224] on span "Select an option" at bounding box center [104, 223] width 9 height 9
click at [100, 224] on input "Select an option" at bounding box center [104, 223] width 9 height 9
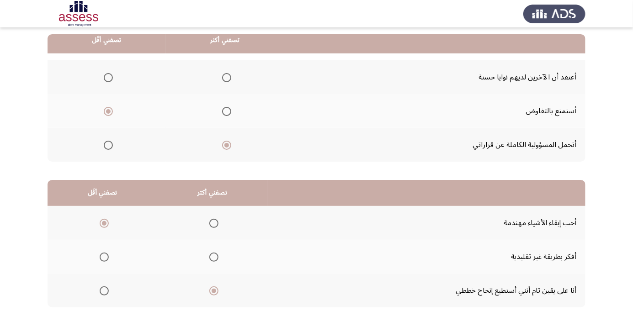
click at [103, 256] on span "Select an option" at bounding box center [104, 257] width 9 height 9
click at [103, 256] on input "Select an option" at bounding box center [104, 257] width 9 height 9
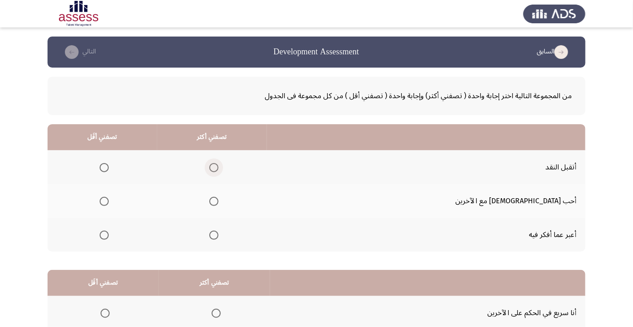
click at [214, 168] on span "Select an option" at bounding box center [214, 168] width 0 height 0
click at [218, 167] on input "Select an option" at bounding box center [213, 167] width 9 height 9
click at [109, 202] on label "Select an option" at bounding box center [102, 201] width 13 height 9
click at [109, 202] on input "Select an option" at bounding box center [104, 201] width 9 height 9
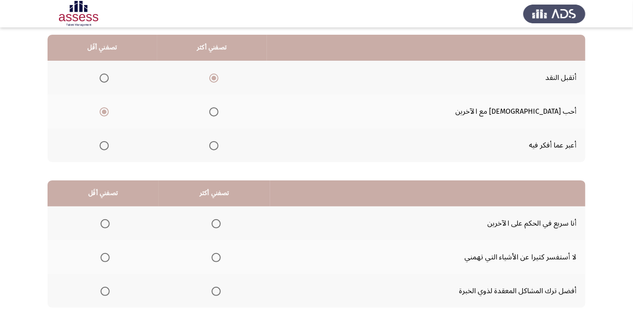
scroll to position [90, 0]
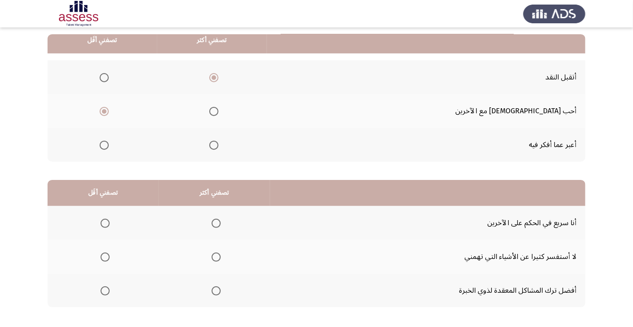
click at [212, 256] on span "Select an option" at bounding box center [216, 257] width 9 height 9
click at [212, 256] on input "Select an option" at bounding box center [216, 257] width 9 height 9
click at [104, 290] on span "Select an option" at bounding box center [105, 291] width 9 height 9
click at [104, 290] on input "Select an option" at bounding box center [105, 291] width 9 height 9
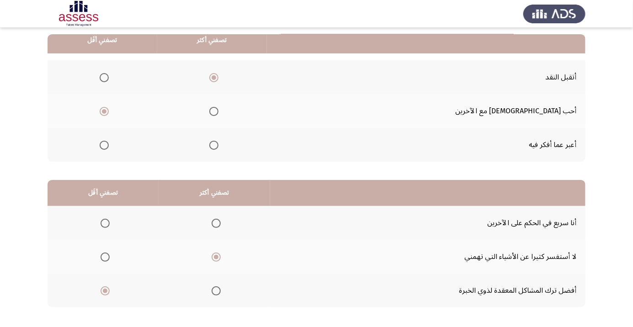
scroll to position [0, 0]
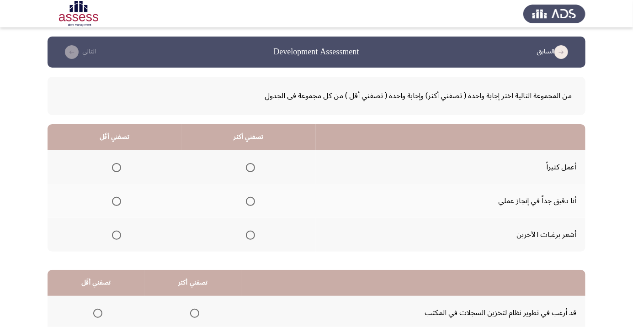
click at [250, 202] on span "Select an option" at bounding box center [250, 202] width 0 height 0
click at [249, 201] on input "Select an option" at bounding box center [250, 201] width 9 height 9
click at [117, 168] on span "Select an option" at bounding box center [117, 168] width 0 height 0
click at [116, 167] on input "Select an option" at bounding box center [116, 167] width 9 height 9
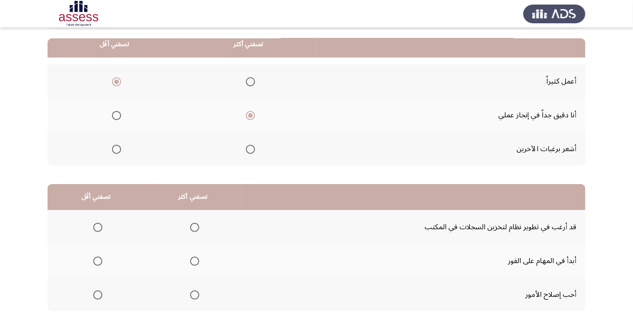
scroll to position [90, 0]
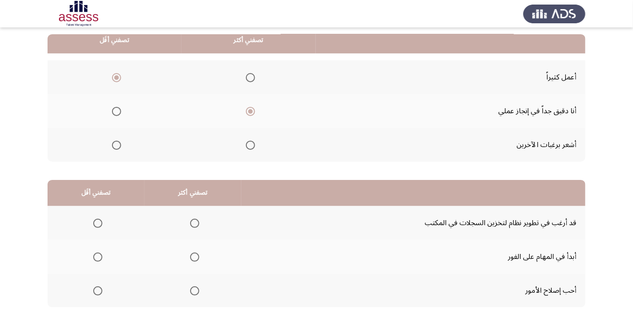
click at [195, 291] on span "Select an option" at bounding box center [195, 291] width 0 height 0
click at [192, 290] on input "Select an option" at bounding box center [194, 291] width 9 height 9
click at [94, 221] on span "Select an option" at bounding box center [97, 223] width 9 height 9
click at [94, 221] on input "Select an option" at bounding box center [97, 223] width 9 height 9
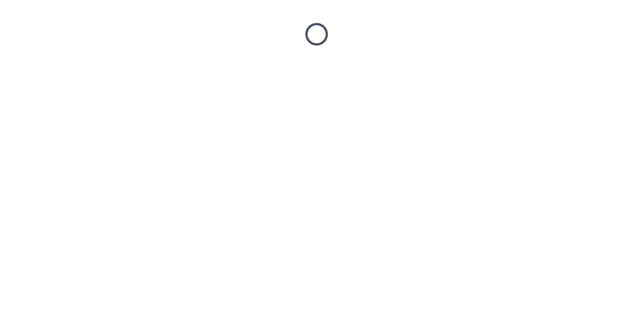
scroll to position [0, 0]
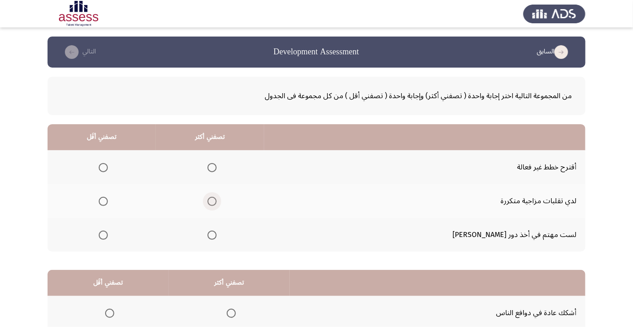
click at [217, 201] on span "Select an option" at bounding box center [211, 201] width 9 height 9
click at [217, 201] on input "Select an option" at bounding box center [211, 201] width 9 height 9
click at [103, 202] on span "Select an option" at bounding box center [103, 202] width 0 height 0
click at [108, 201] on input "Select an option" at bounding box center [103, 201] width 9 height 9
click at [217, 234] on span "Select an option" at bounding box center [211, 235] width 9 height 9
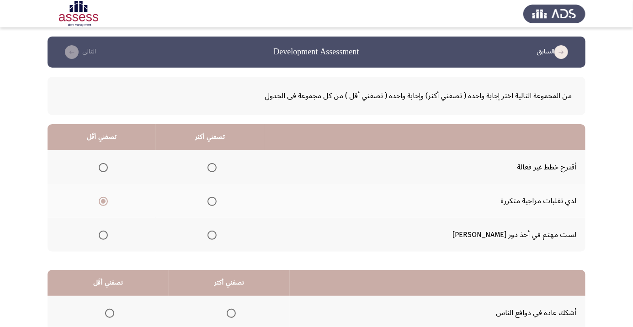
click at [217, 234] on input "Select an option" at bounding box center [211, 235] width 9 height 9
click at [217, 165] on span "Select an option" at bounding box center [211, 167] width 9 height 9
click at [217, 165] on input "Select an option" at bounding box center [211, 167] width 9 height 9
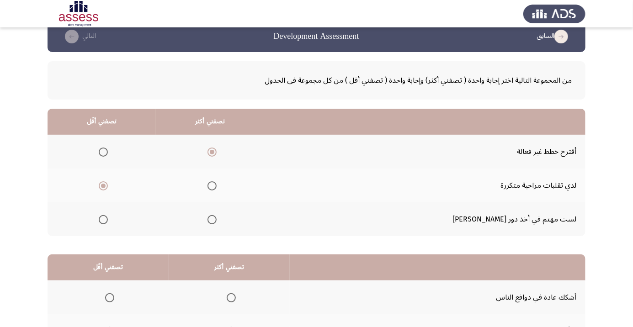
scroll to position [90, 0]
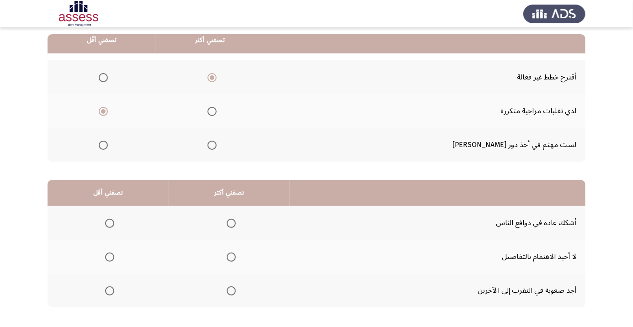
click at [110, 223] on span "Select an option" at bounding box center [110, 223] width 0 height 0
click at [109, 223] on input "Select an option" at bounding box center [109, 223] width 9 height 9
click at [110, 257] on span "Select an option" at bounding box center [110, 257] width 0 height 0
click at [109, 256] on input "Select an option" at bounding box center [109, 257] width 9 height 9
click at [231, 223] on span "Select an option" at bounding box center [231, 223] width 0 height 0
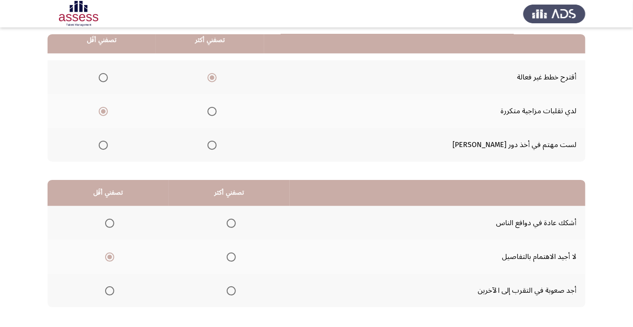
click at [229, 223] on input "Select an option" at bounding box center [231, 223] width 9 height 9
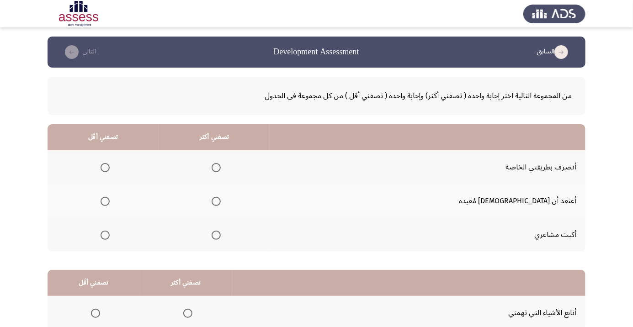
click at [221, 167] on span "Select an option" at bounding box center [216, 167] width 9 height 9
click at [221, 167] on input "Select an option" at bounding box center [216, 167] width 9 height 9
click at [110, 203] on label "Select an option" at bounding box center [103, 201] width 13 height 9
click at [110, 203] on input "Select an option" at bounding box center [105, 201] width 9 height 9
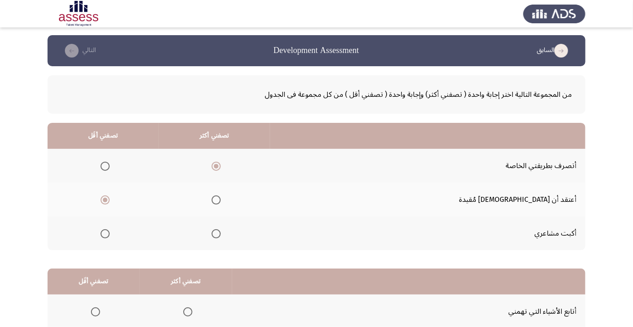
scroll to position [3, 0]
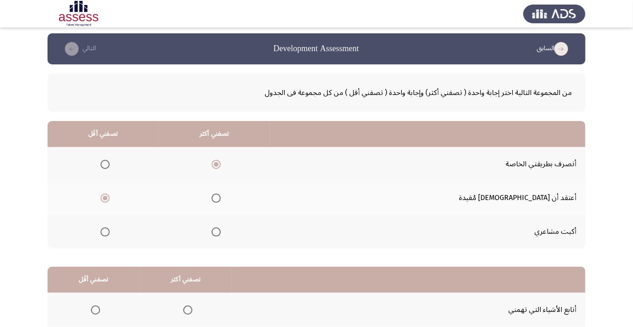
click at [110, 231] on span "Select an option" at bounding box center [105, 232] width 9 height 9
click at [110, 231] on input "Select an option" at bounding box center [105, 232] width 9 height 9
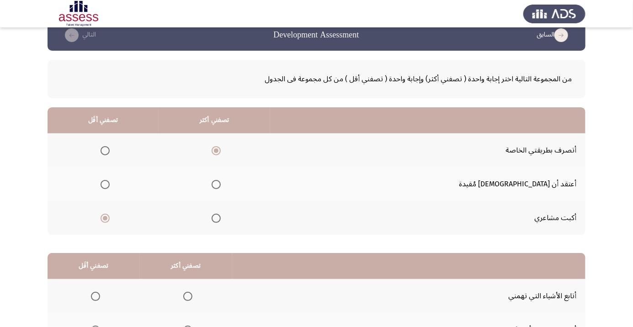
scroll to position [90, 0]
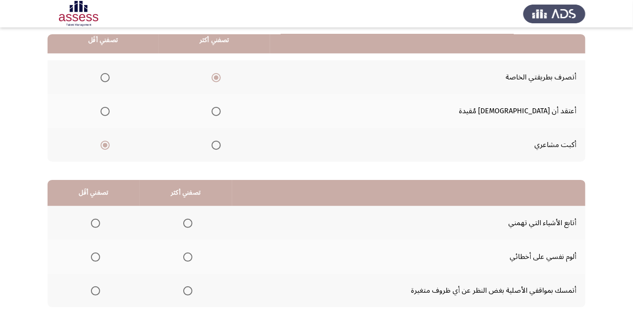
click at [188, 291] on span "Select an option" at bounding box center [188, 291] width 0 height 0
click at [186, 290] on input "Select an option" at bounding box center [187, 291] width 9 height 9
click at [91, 222] on span "Select an option" at bounding box center [95, 223] width 9 height 9
click at [91, 222] on input "Select an option" at bounding box center [95, 223] width 9 height 9
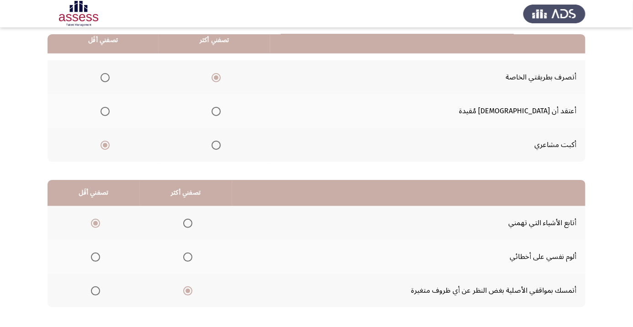
scroll to position [0, 0]
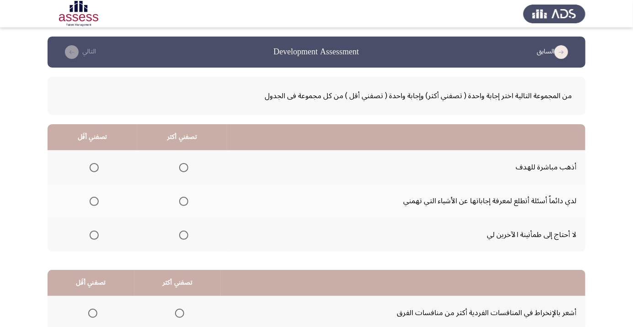
click at [180, 201] on span "Select an option" at bounding box center [183, 201] width 9 height 9
click at [180, 201] on input "Select an option" at bounding box center [183, 201] width 9 height 9
click at [86, 167] on label "Select an option" at bounding box center [92, 167] width 13 height 9
click at [90, 167] on input "Select an option" at bounding box center [94, 167] width 9 height 9
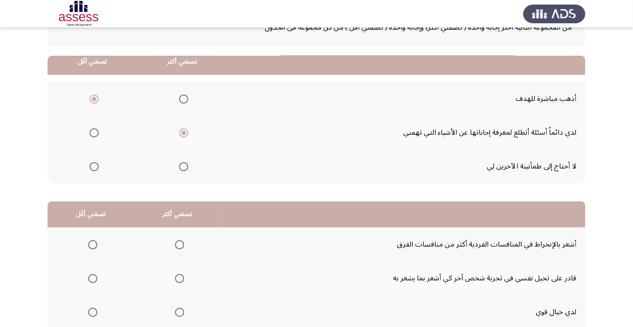
scroll to position [90, 0]
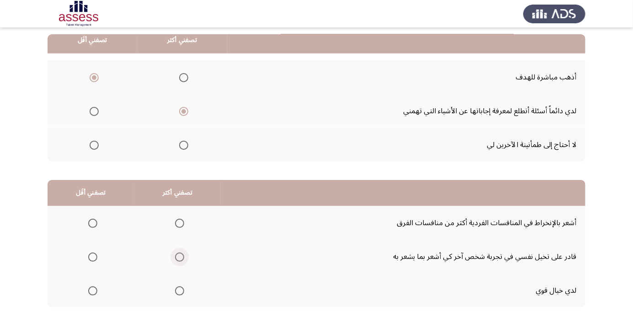
click at [179, 257] on span "Select an option" at bounding box center [179, 257] width 0 height 0
click at [178, 256] on input "Select an option" at bounding box center [179, 257] width 9 height 9
click at [88, 288] on span "Select an option" at bounding box center [92, 291] width 9 height 9
click at [88, 288] on input "Select an option" at bounding box center [92, 291] width 9 height 9
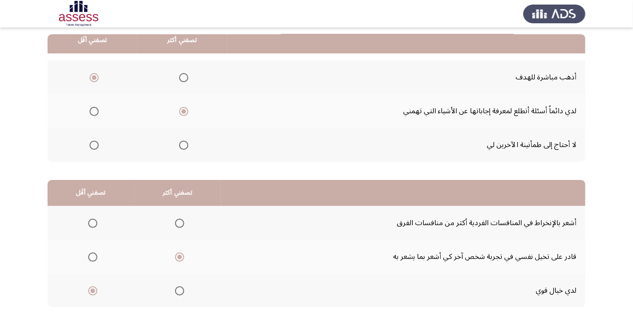
scroll to position [0, 0]
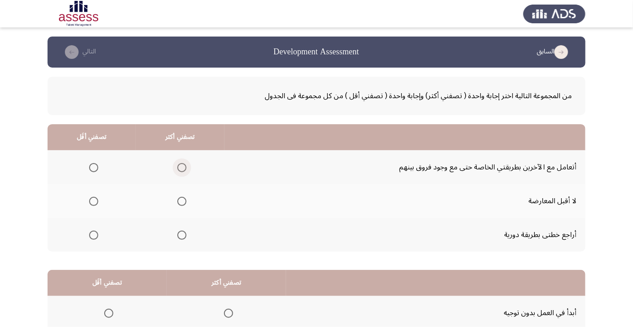
click at [179, 171] on span "Select an option" at bounding box center [181, 167] width 9 height 9
click at [179, 171] on input "Select an option" at bounding box center [181, 167] width 9 height 9
click at [78, 241] on th at bounding box center [92, 235] width 88 height 34
click at [89, 236] on span "Select an option" at bounding box center [93, 235] width 9 height 9
click at [89, 236] on input "Select an option" at bounding box center [93, 235] width 9 height 9
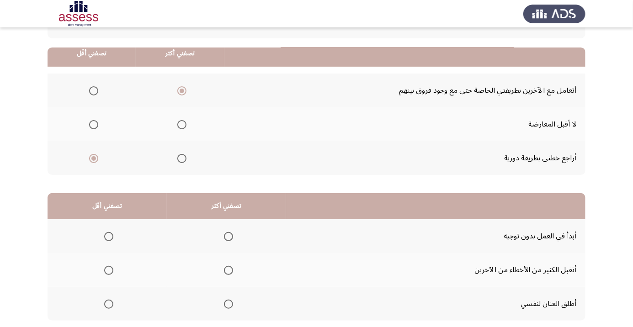
scroll to position [90, 0]
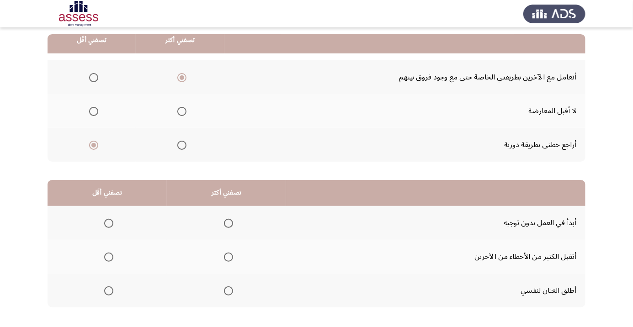
click at [109, 291] on span "Select an option" at bounding box center [109, 291] width 0 height 0
click at [108, 290] on input "Select an option" at bounding box center [108, 291] width 9 height 9
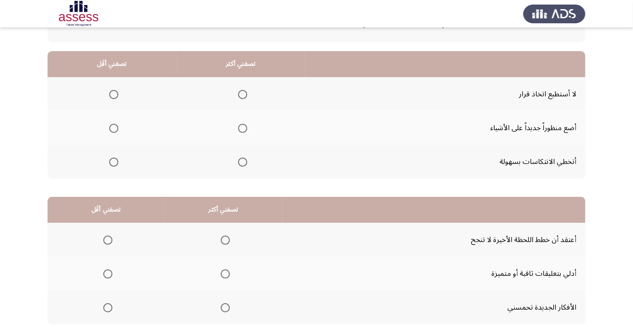
scroll to position [80, 0]
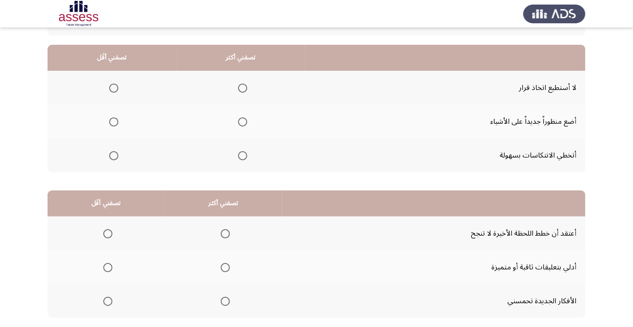
click at [114, 156] on span "Select an option" at bounding box center [114, 156] width 0 height 0
click at [113, 155] on input "Select an option" at bounding box center [113, 155] width 9 height 9
click at [243, 122] on span "Select an option" at bounding box center [243, 122] width 0 height 0
click at [240, 121] on input "Select an option" at bounding box center [242, 121] width 9 height 9
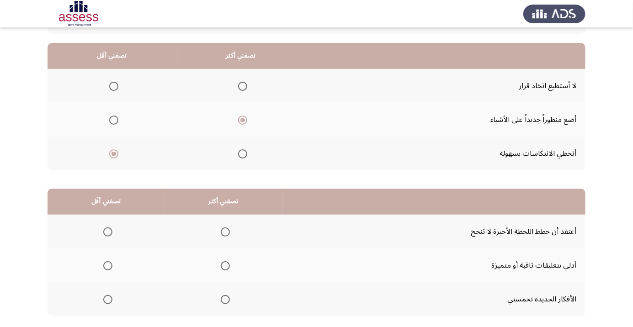
scroll to position [90, 0]
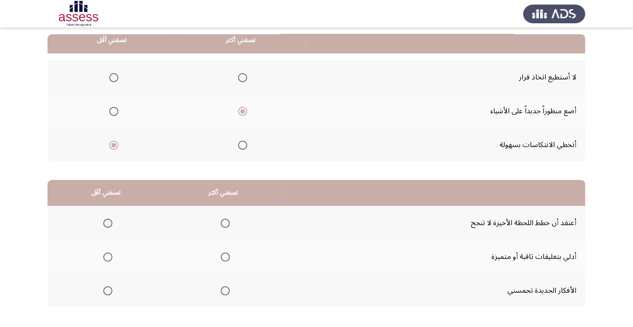
click at [221, 294] on span "Select an option" at bounding box center [225, 291] width 9 height 9
click at [221, 294] on input "Select an option" at bounding box center [225, 291] width 9 height 9
click at [108, 257] on span "Select an option" at bounding box center [108, 257] width 0 height 0
click at [107, 256] on input "Select an option" at bounding box center [107, 257] width 9 height 9
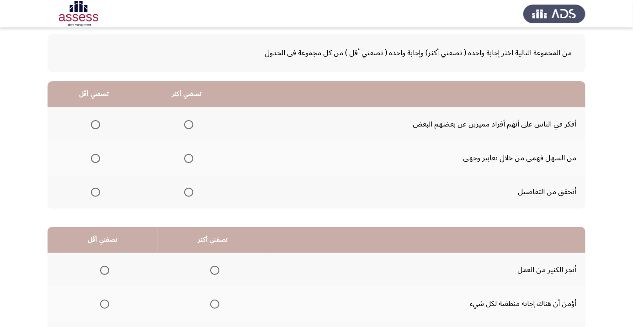
scroll to position [40, 0]
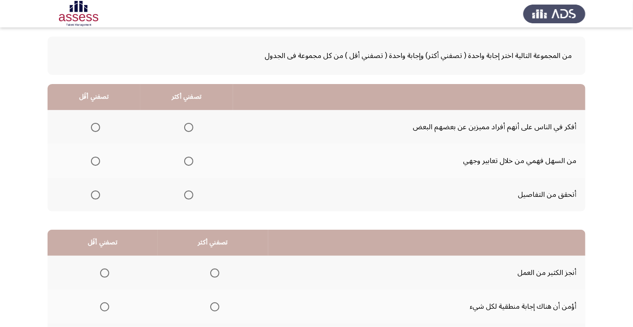
click at [184, 128] on span "Select an option" at bounding box center [188, 127] width 9 height 9
click at [184, 128] on input "Select an option" at bounding box center [188, 127] width 9 height 9
click at [92, 160] on span "Select an option" at bounding box center [95, 161] width 9 height 9
click at [92, 160] on input "Select an option" at bounding box center [95, 161] width 9 height 9
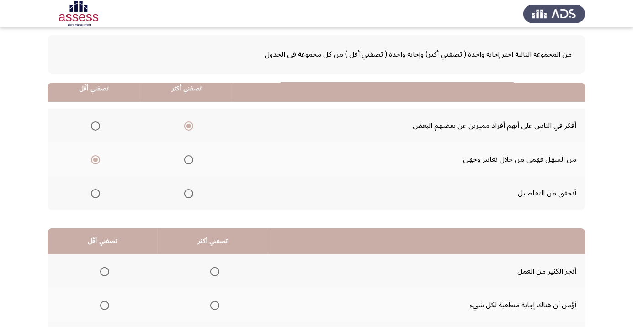
scroll to position [90, 0]
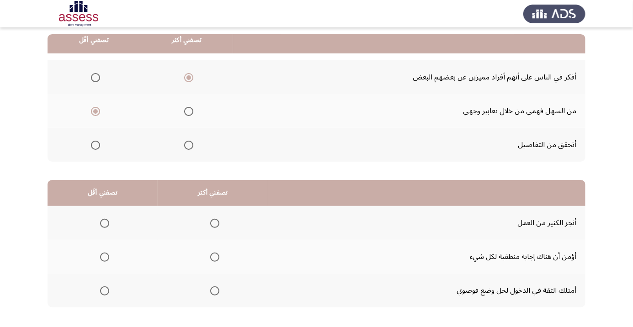
click at [213, 219] on span "Select an option" at bounding box center [214, 223] width 9 height 9
click at [213, 219] on input "Select an option" at bounding box center [214, 223] width 9 height 9
click at [101, 292] on span "Select an option" at bounding box center [104, 291] width 9 height 9
click at [101, 292] on input "Select an option" at bounding box center [104, 291] width 9 height 9
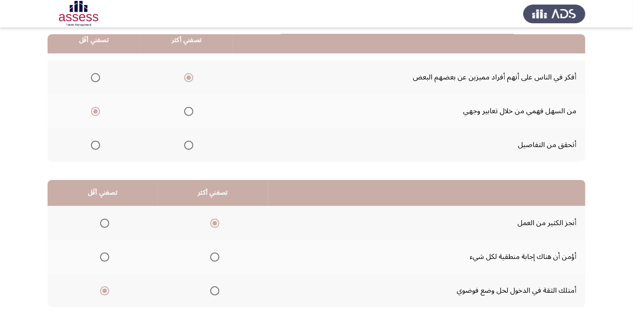
scroll to position [0, 0]
